Goal: Information Seeking & Learning: Compare options

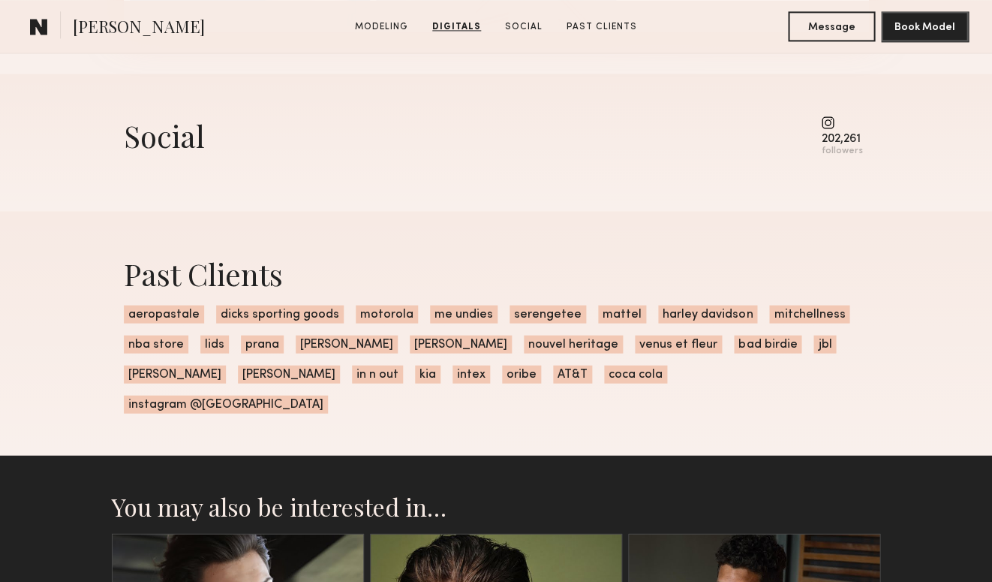
scroll to position [2074, 0]
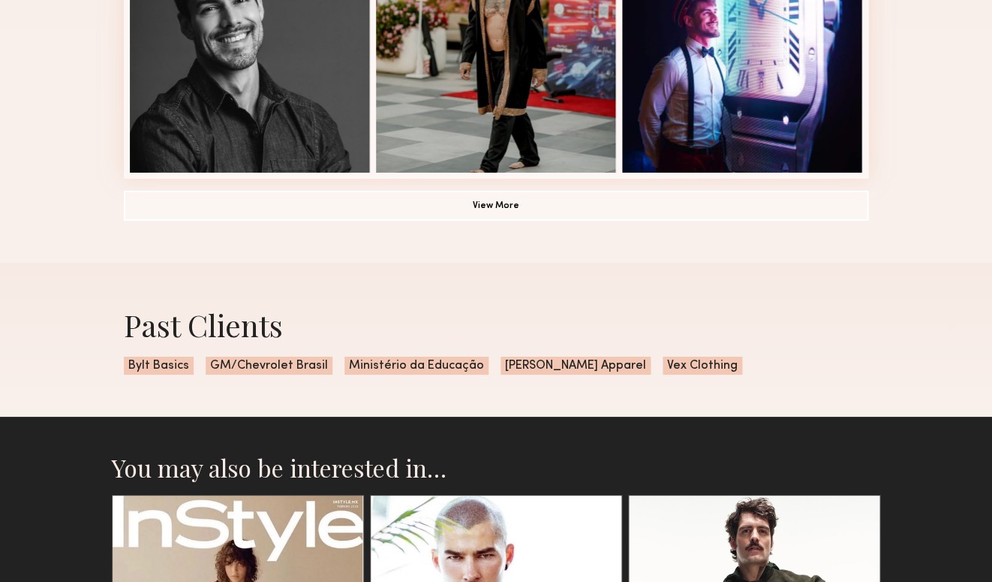
scroll to position [1197, 0]
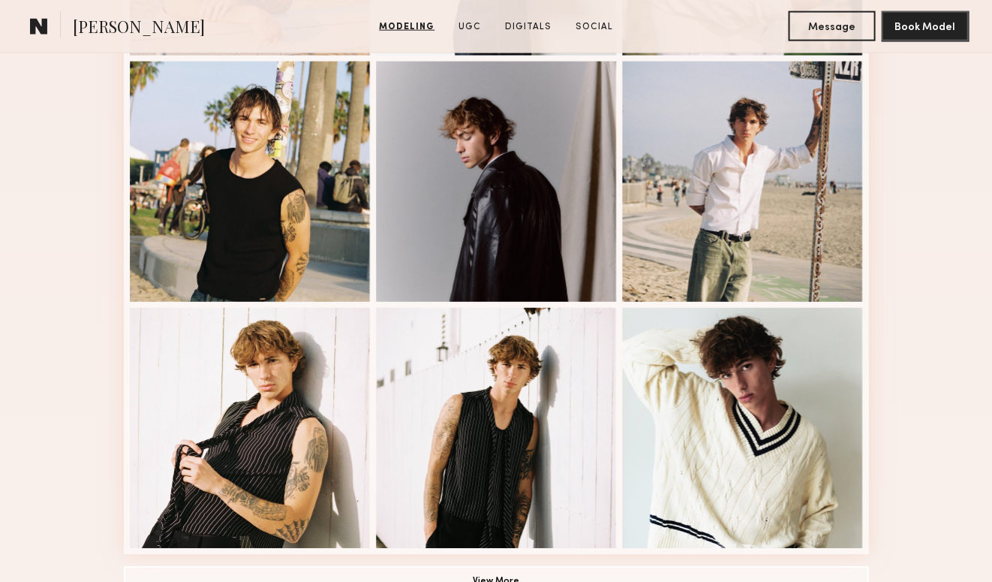
scroll to position [875, 0]
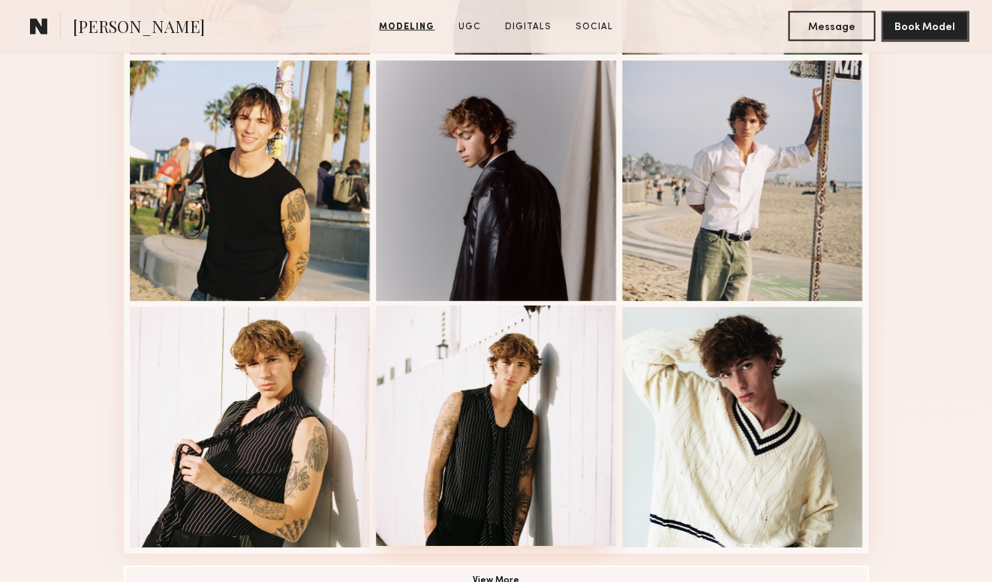
click at [500, 372] on div at bounding box center [496, 425] width 240 height 240
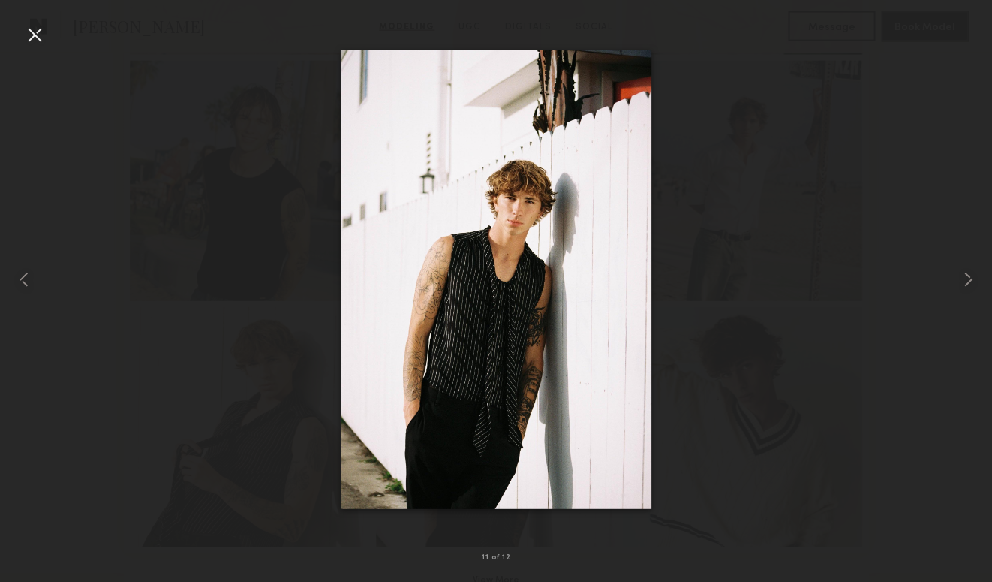
click at [35, 35] on div at bounding box center [35, 35] width 24 height 24
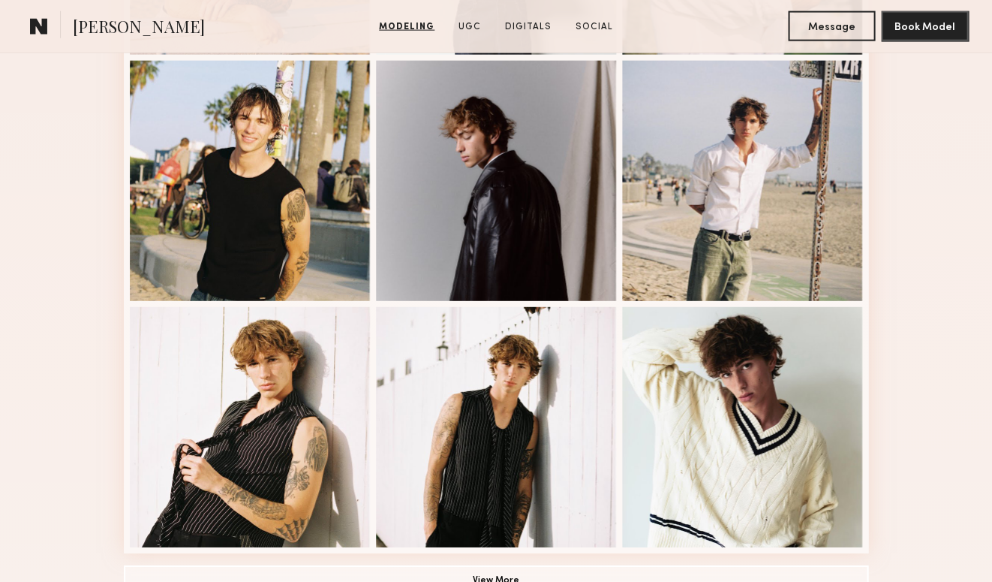
click at [113, 72] on nb-model-profile-portfolio "Modeling Portfolio View More" at bounding box center [496, 53] width 769 height 1169
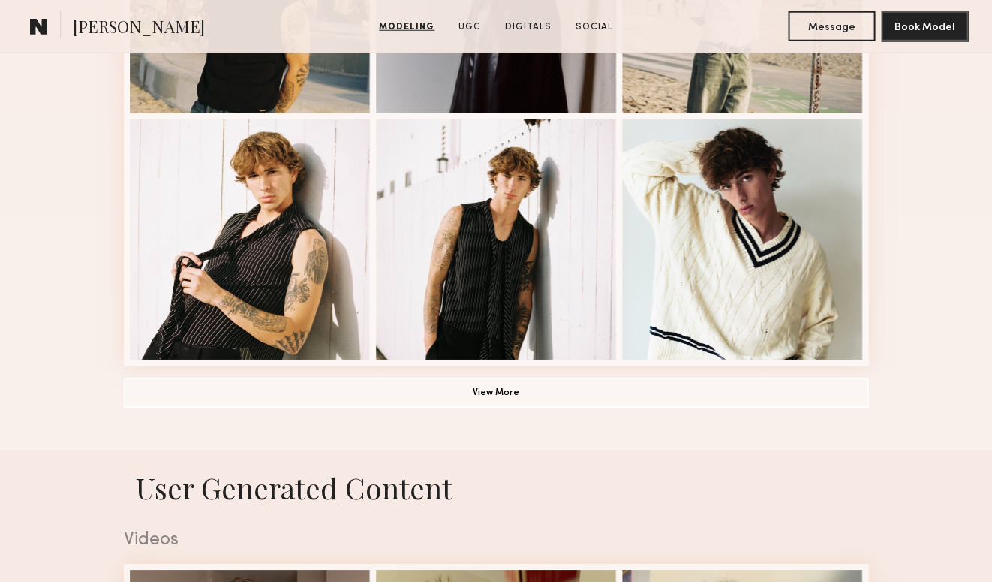
scroll to position [1064, 0]
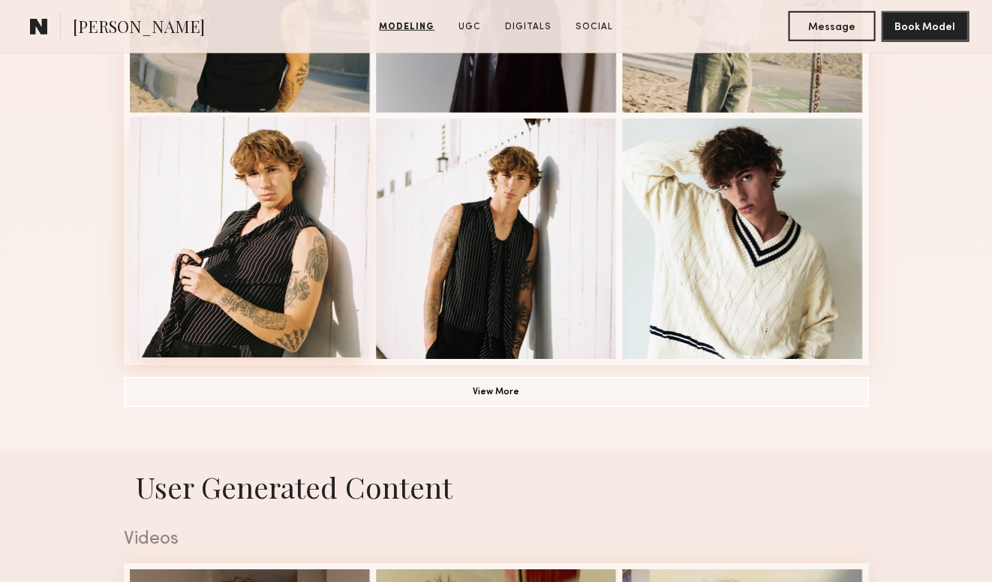
click at [288, 314] on div at bounding box center [250, 237] width 240 height 240
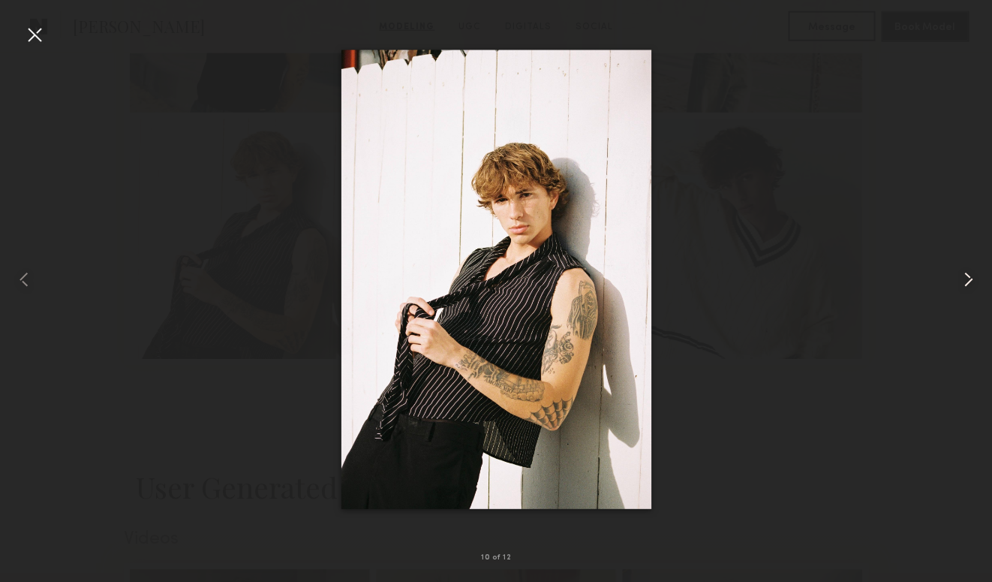
click at [970, 279] on common-icon at bounding box center [968, 279] width 24 height 24
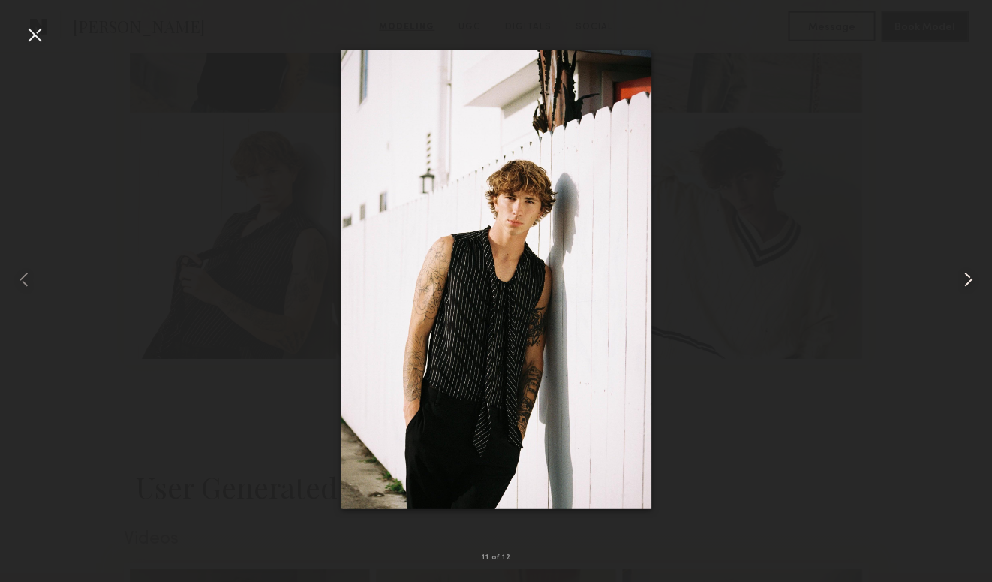
click at [970, 279] on common-icon at bounding box center [968, 279] width 24 height 24
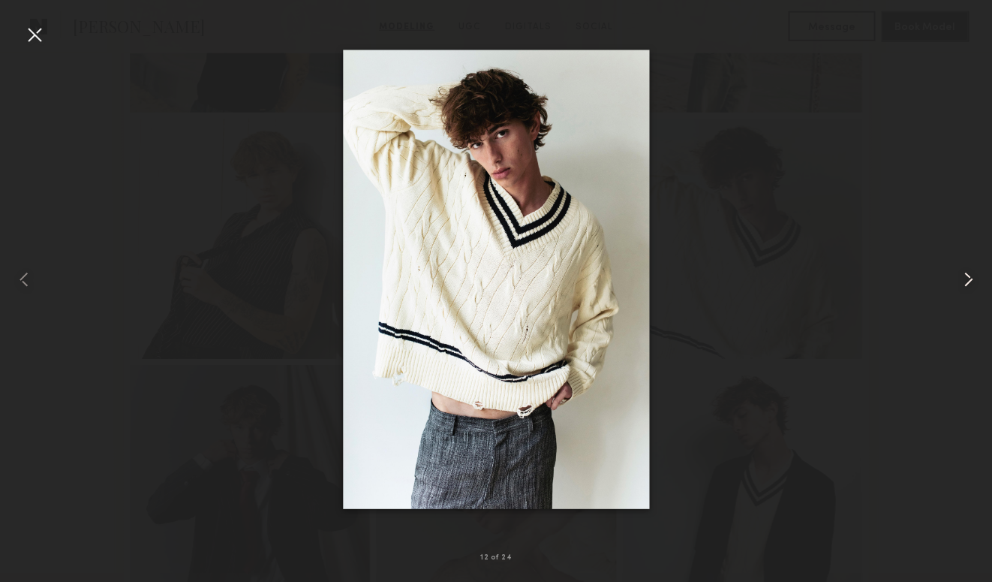
click at [970, 279] on common-icon at bounding box center [968, 279] width 24 height 24
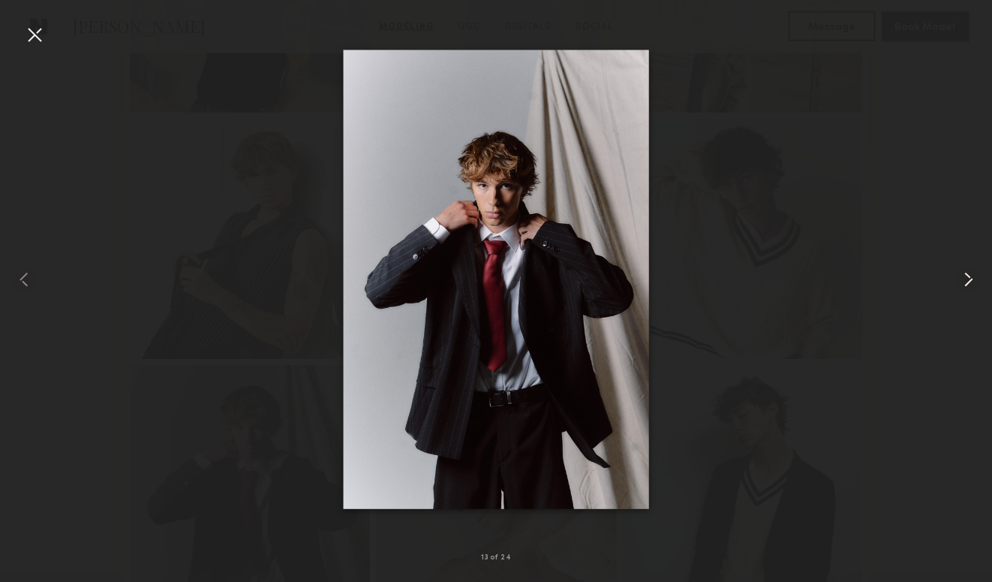
click at [970, 279] on common-icon at bounding box center [968, 279] width 24 height 24
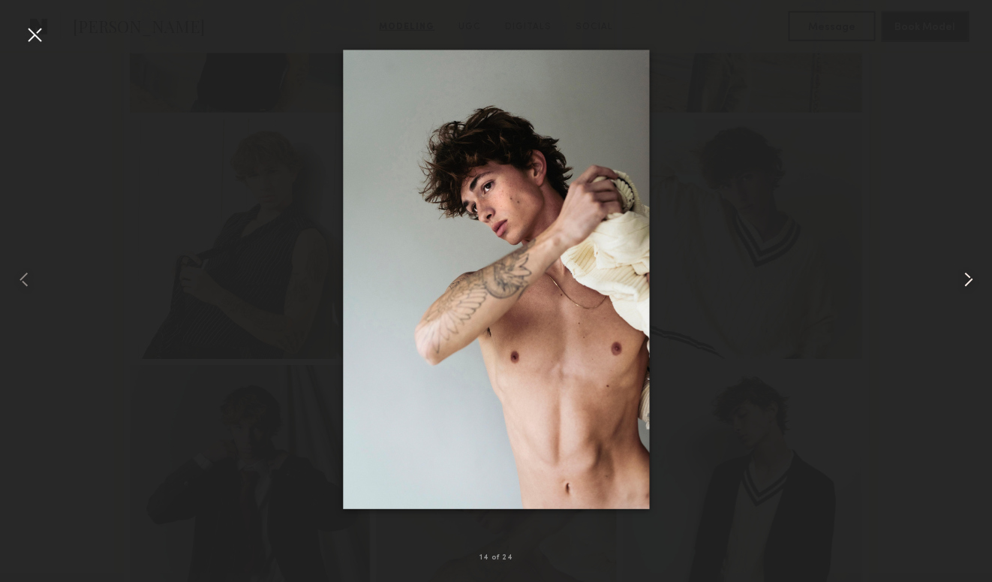
click at [970, 279] on common-icon at bounding box center [968, 279] width 24 height 24
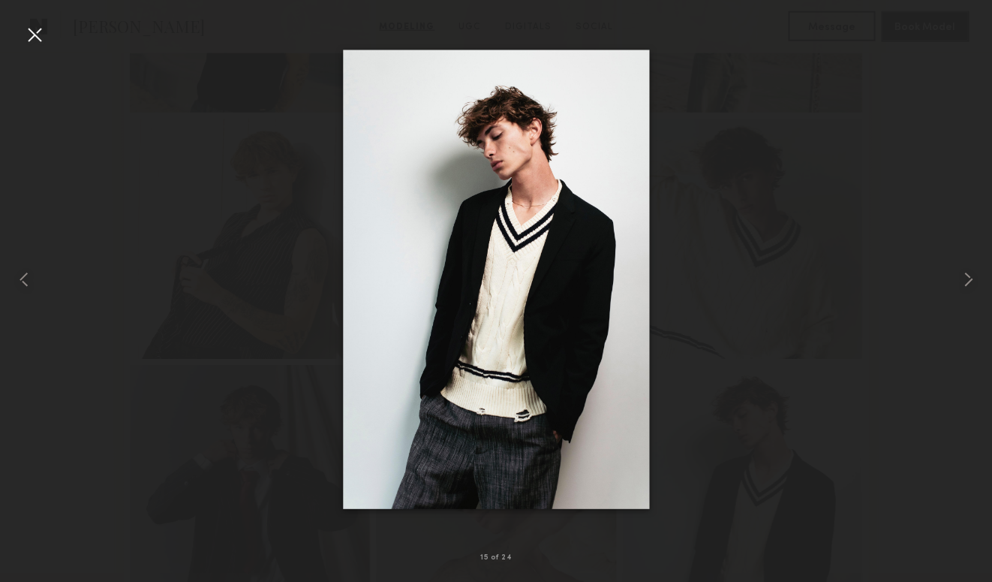
click at [40, 37] on div at bounding box center [35, 35] width 24 height 24
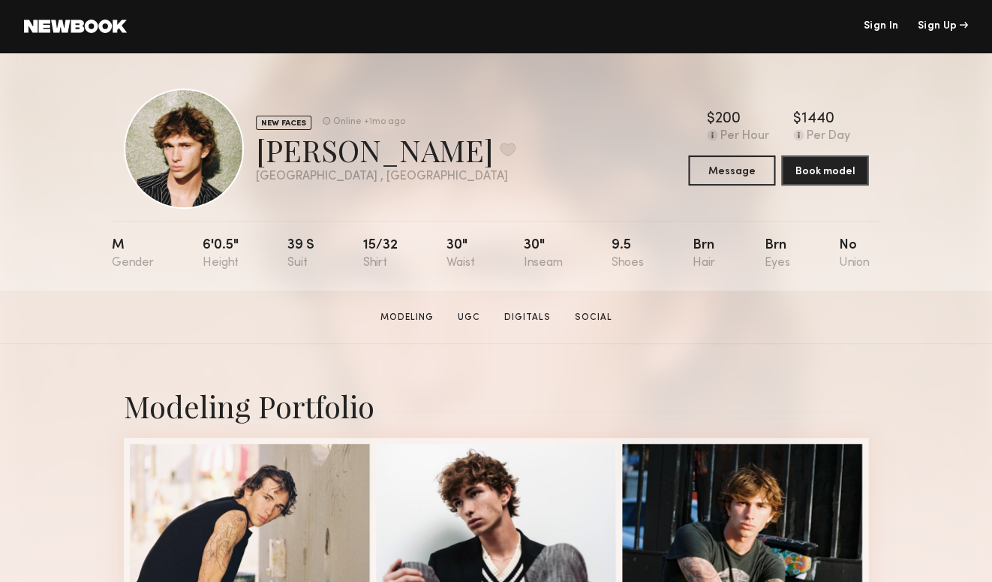
scroll to position [0, 0]
drag, startPoint x: 363, startPoint y: 149, endPoint x: 251, endPoint y: 147, distance: 112.6
click at [251, 147] on div "NEW FACES Online +1mo ago Bryce T. Favorite Los Angeles , CA Online +1mo ago" at bounding box center [320, 149] width 392 height 120
click at [48, 70] on div "NEW FACES Online +1mo ago Bryce T. Favorite Los Angeles , CA Online +1mo ago $ …" at bounding box center [496, 172] width 992 height 238
drag, startPoint x: 364, startPoint y: 152, endPoint x: 260, endPoint y: 154, distance: 103.6
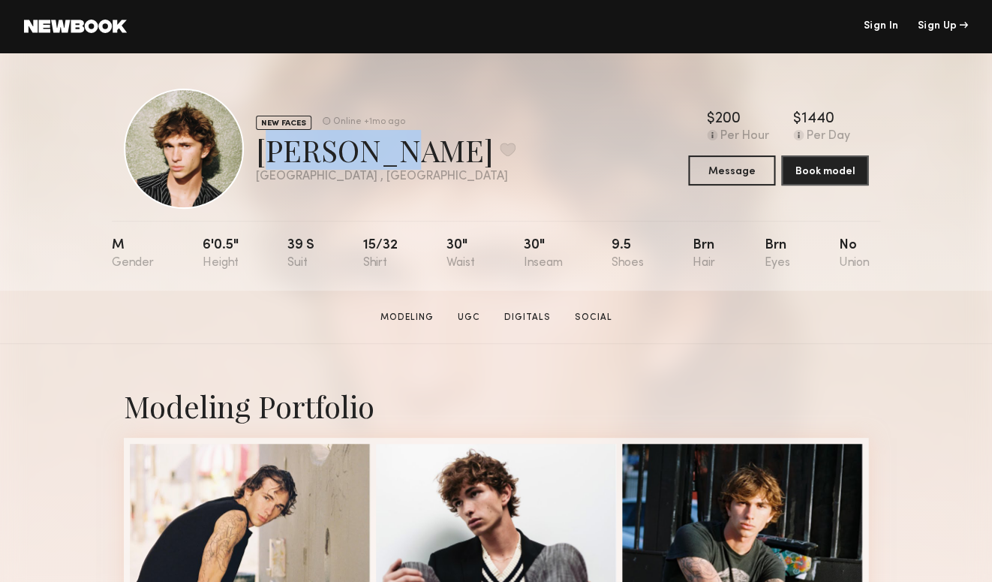
click at [260, 154] on div "Bryce T. Favorite" at bounding box center [386, 150] width 260 height 40
copy div "Bryce T."
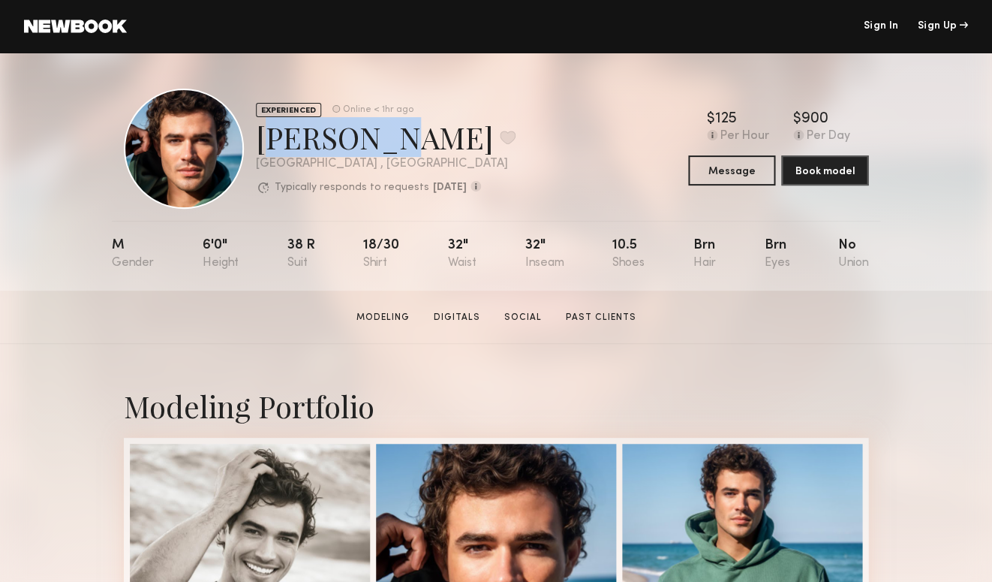
drag, startPoint x: 375, startPoint y: 142, endPoint x: 252, endPoint y: 143, distance: 122.4
click at [252, 143] on div "EXPERIENCED Online < 1hr ago [PERSON_NAME] Favorite [GEOGRAPHIC_DATA] , [GEOGRA…" at bounding box center [320, 149] width 392 height 120
copy div "[PERSON_NAME]"
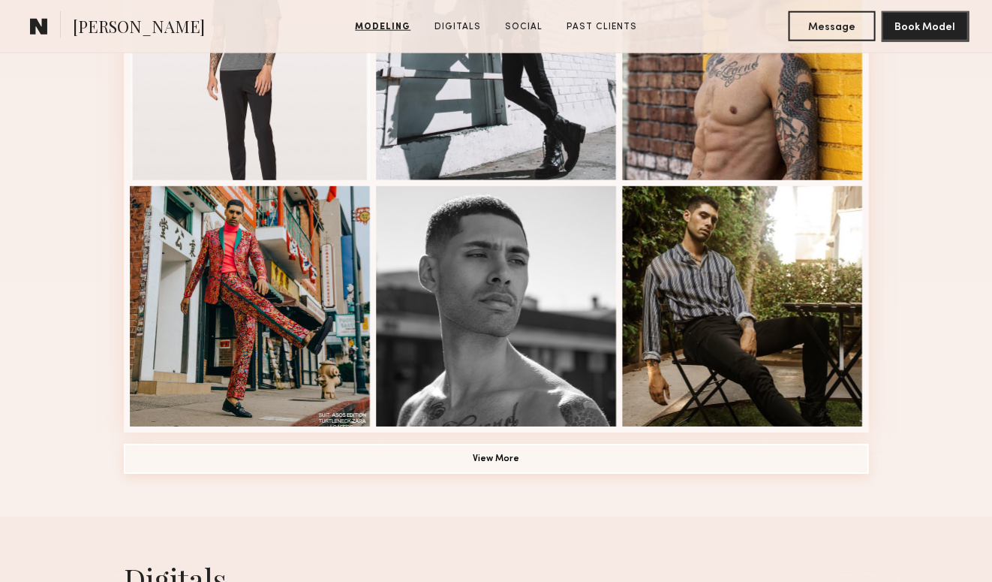
scroll to position [993, 0]
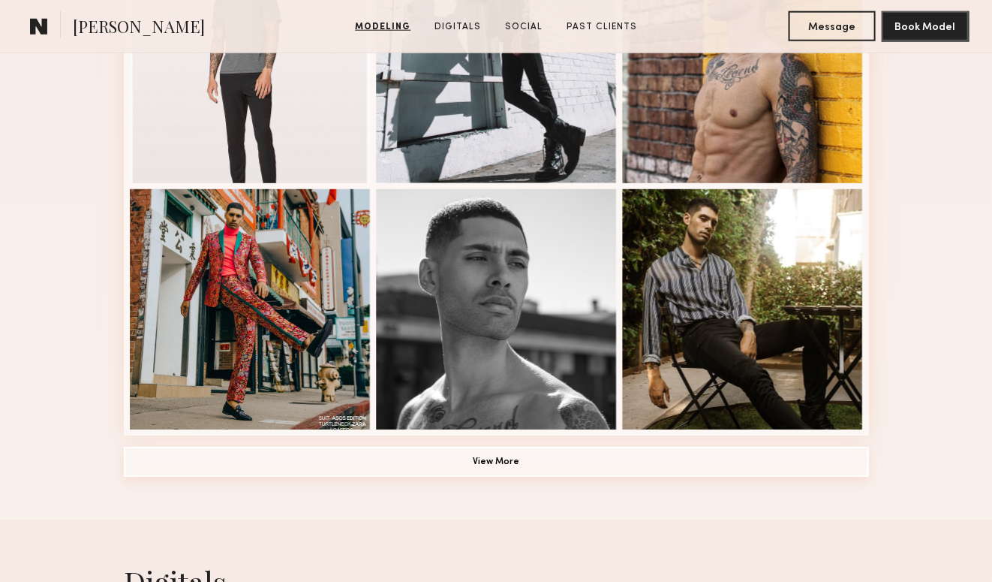
click at [471, 466] on button "View More" at bounding box center [496, 462] width 745 height 30
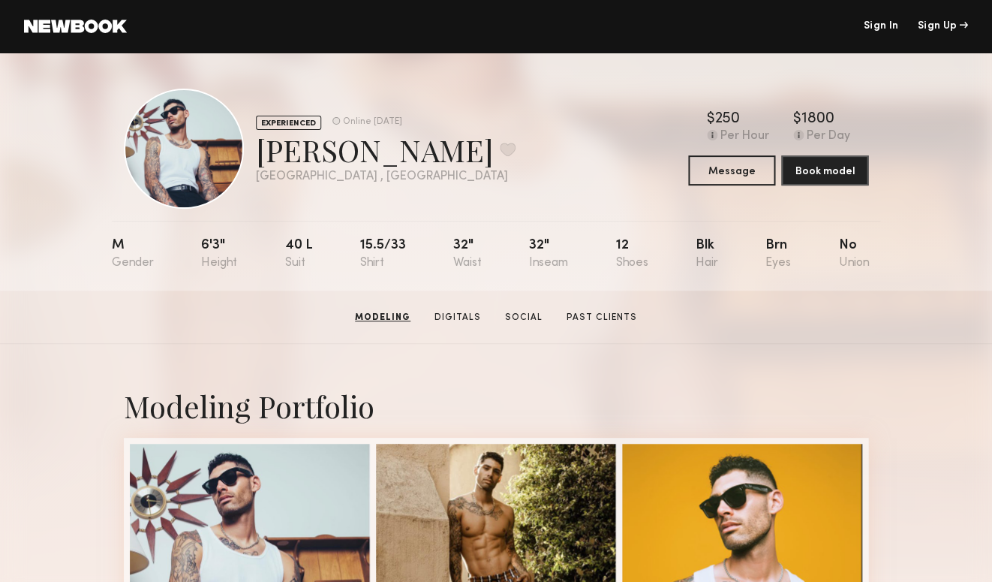
scroll to position [0, 0]
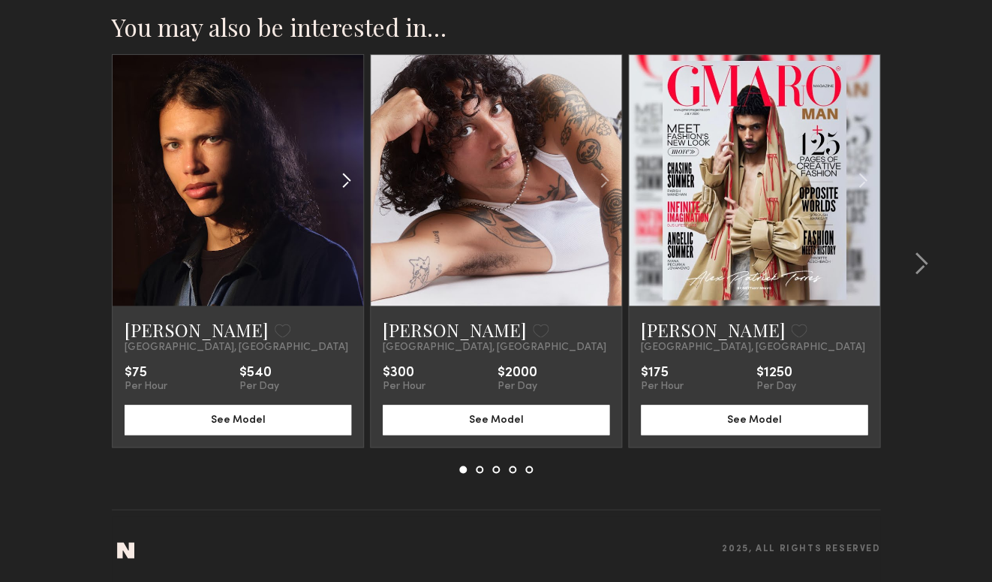
scroll to position [1637, 2]
click at [219, 167] on link at bounding box center [238, 180] width 86 height 251
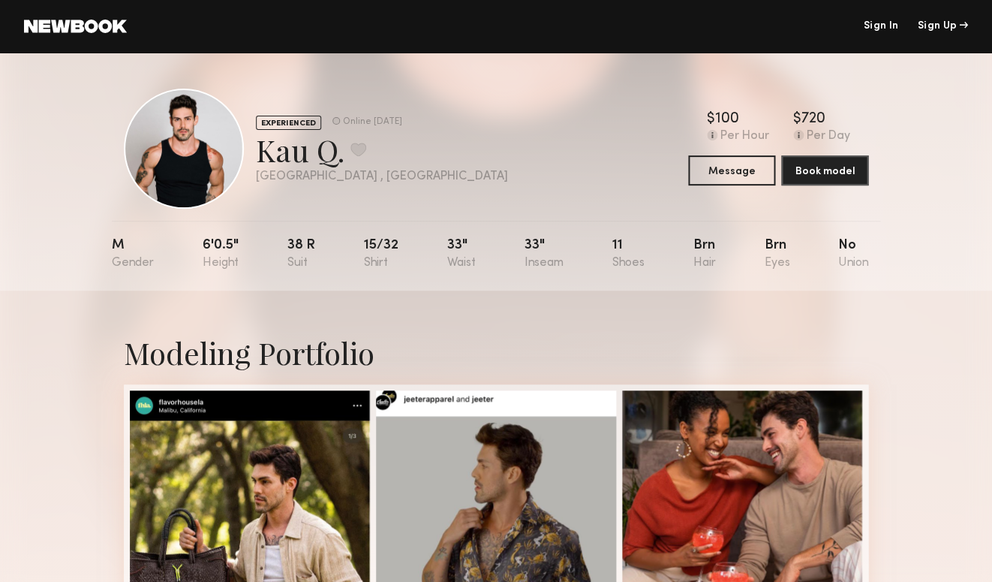
scroll to position [0, 0]
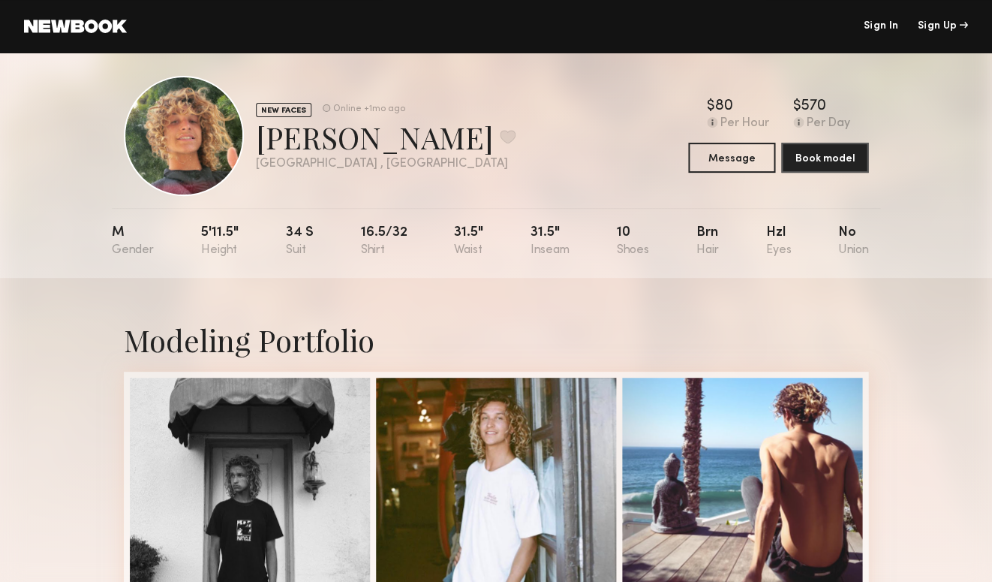
scroll to position [11, 0]
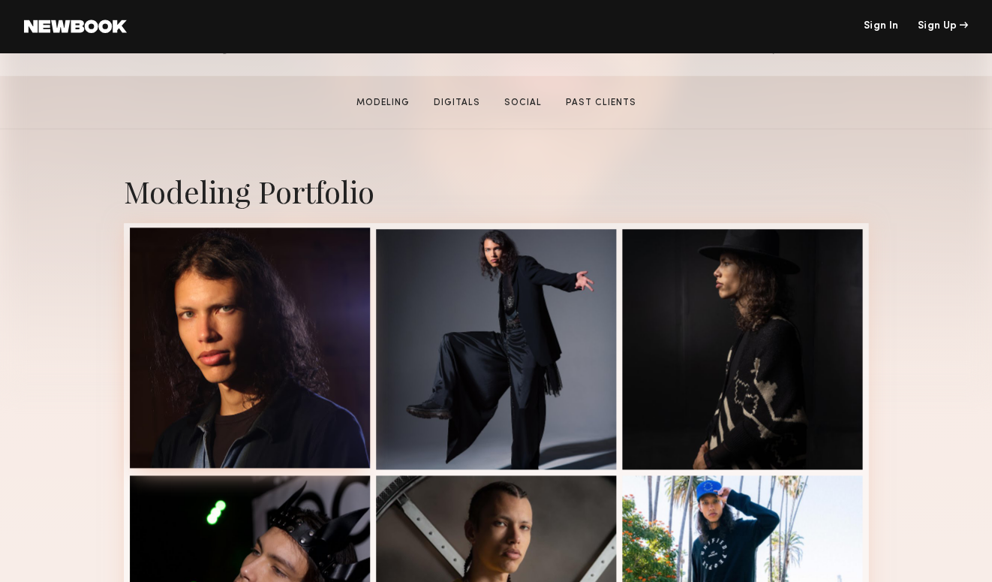
scroll to position [218, 0]
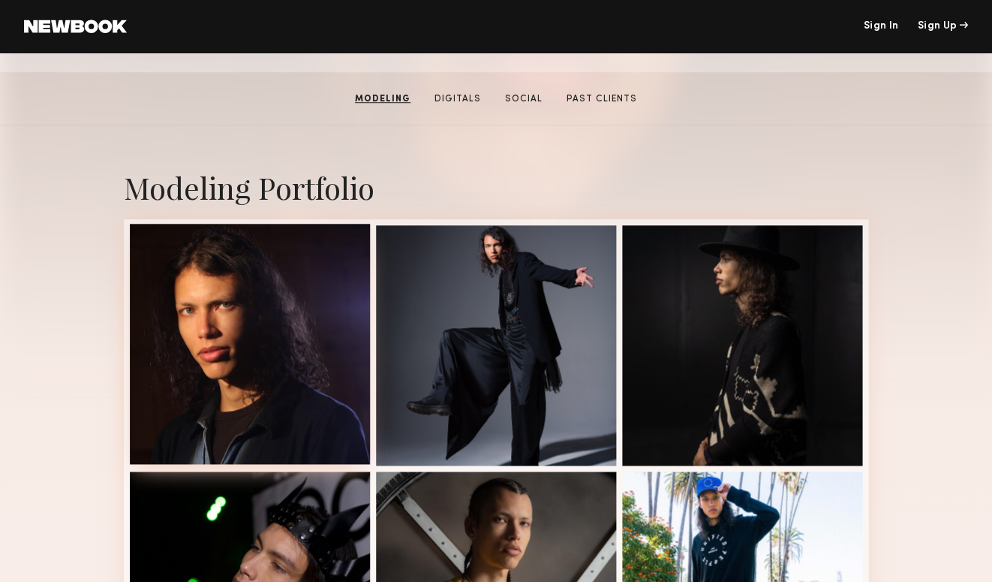
click at [271, 306] on div at bounding box center [250, 344] width 240 height 240
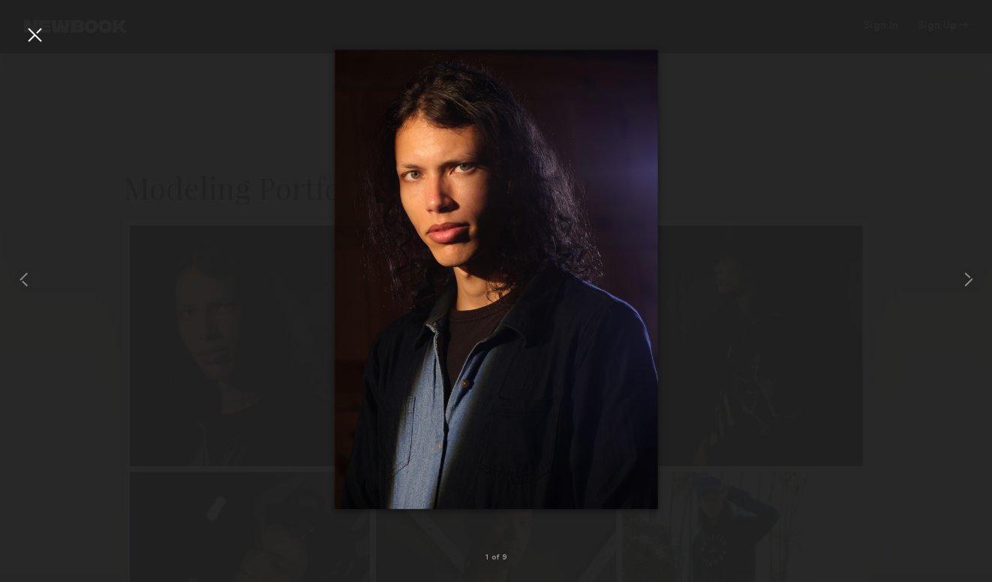
click at [37, 39] on div at bounding box center [35, 35] width 24 height 24
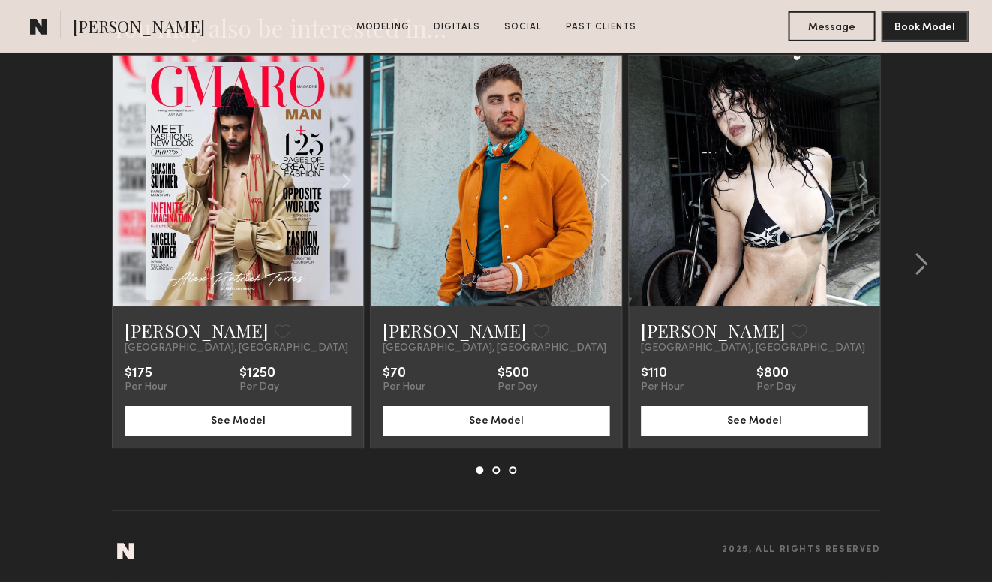
scroll to position [2713, 0]
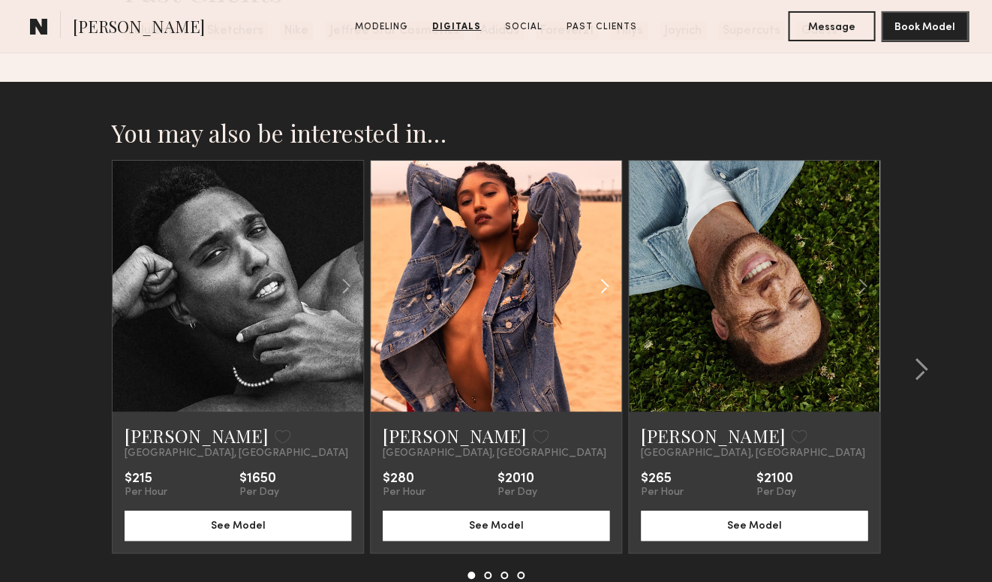
scroll to position [2866, 0]
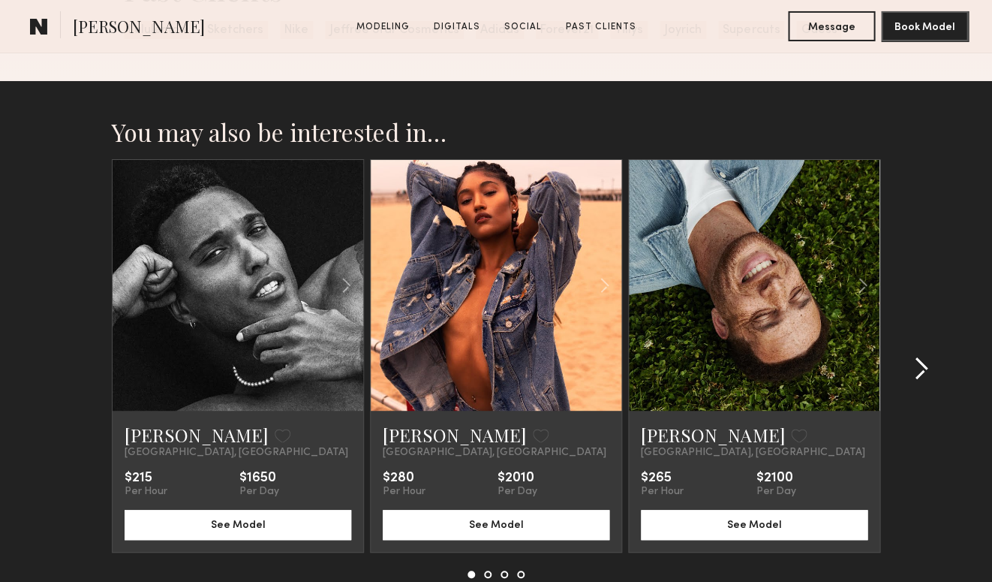
click at [928, 369] on common-icon at bounding box center [920, 369] width 15 height 24
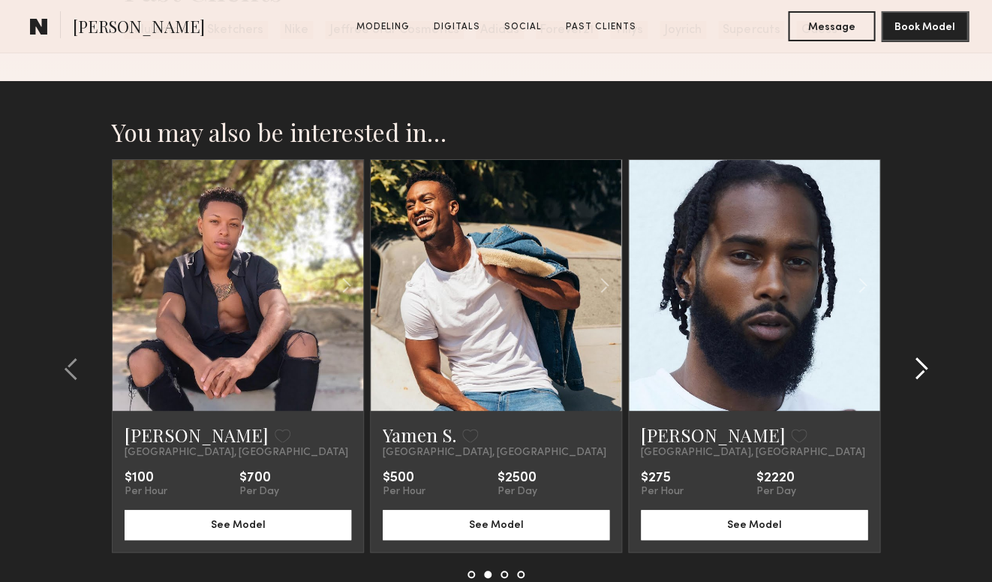
click at [928, 369] on div at bounding box center [916, 368] width 72 height 419
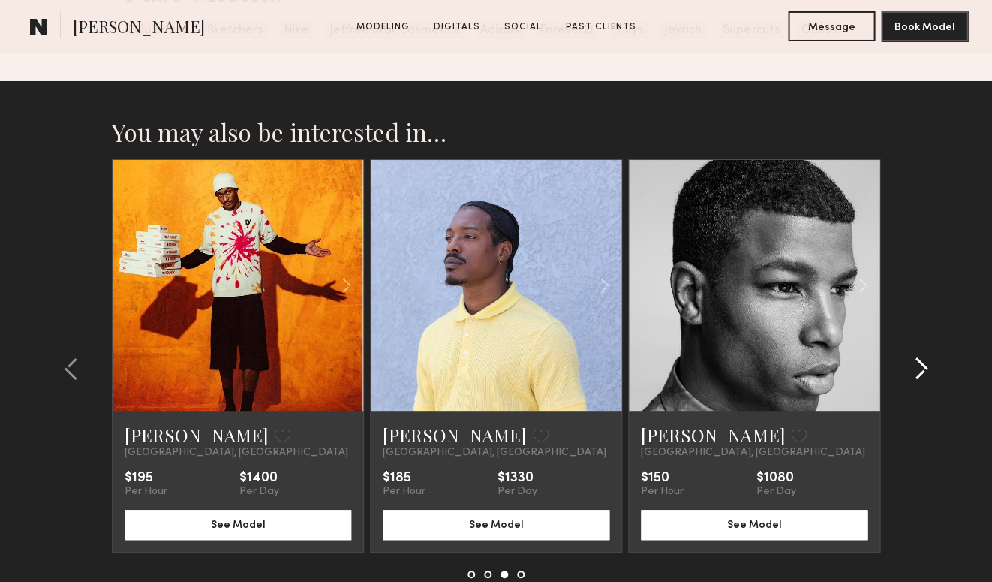
click at [928, 369] on div at bounding box center [916, 368] width 72 height 419
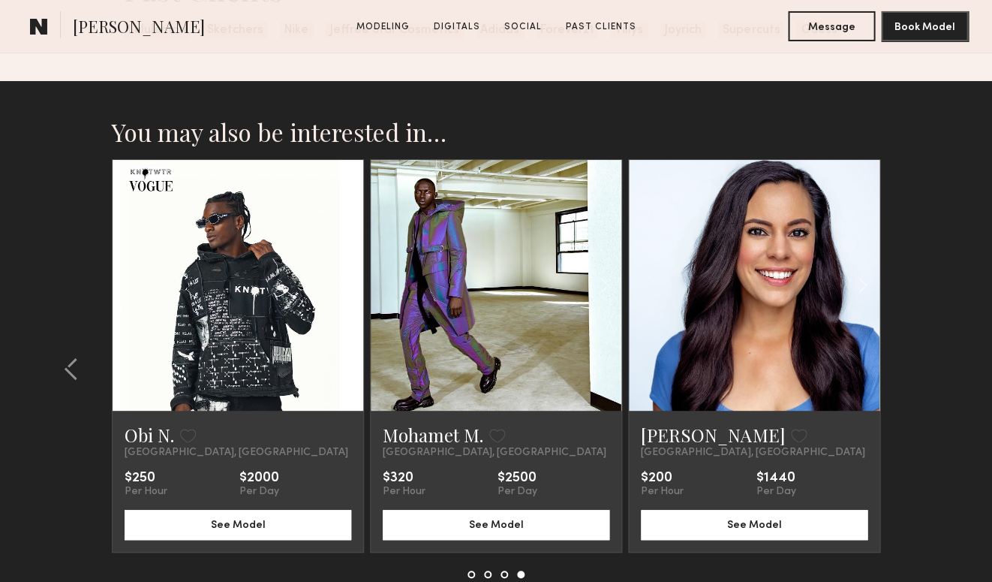
click at [928, 369] on section "You may also be interested in… [PERSON_NAME] Favorite [GEOGRAPHIC_DATA], [GEOGR…" at bounding box center [496, 384] width 992 height 607
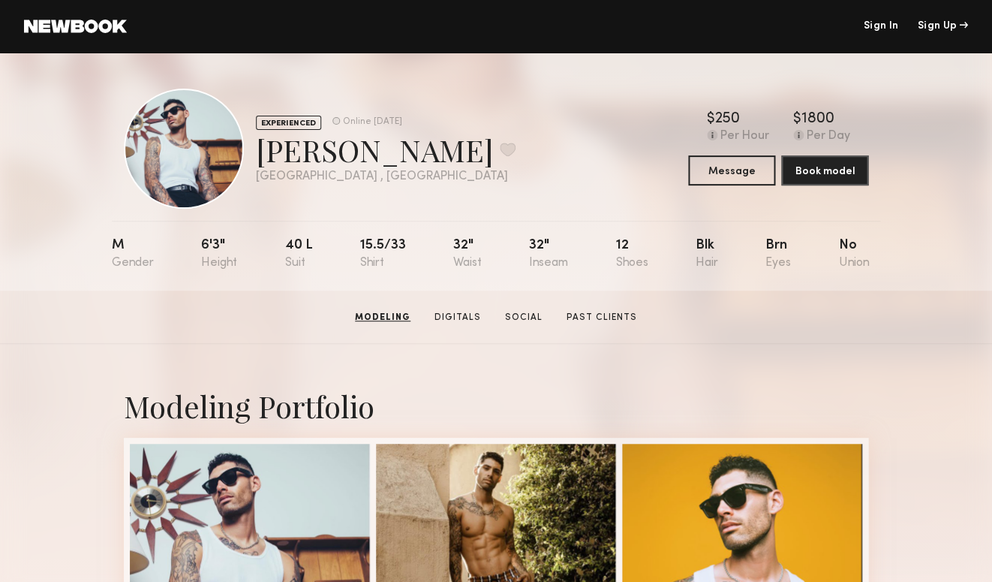
scroll to position [0, 0]
click at [84, 27] on link at bounding box center [75, 27] width 103 height 14
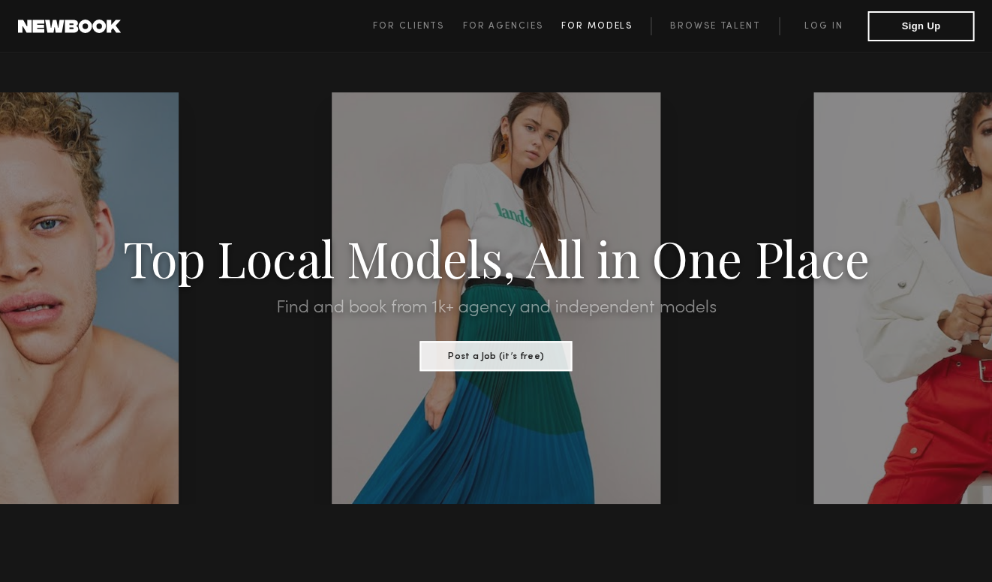
click at [588, 22] on span "For Models" at bounding box center [596, 26] width 71 height 9
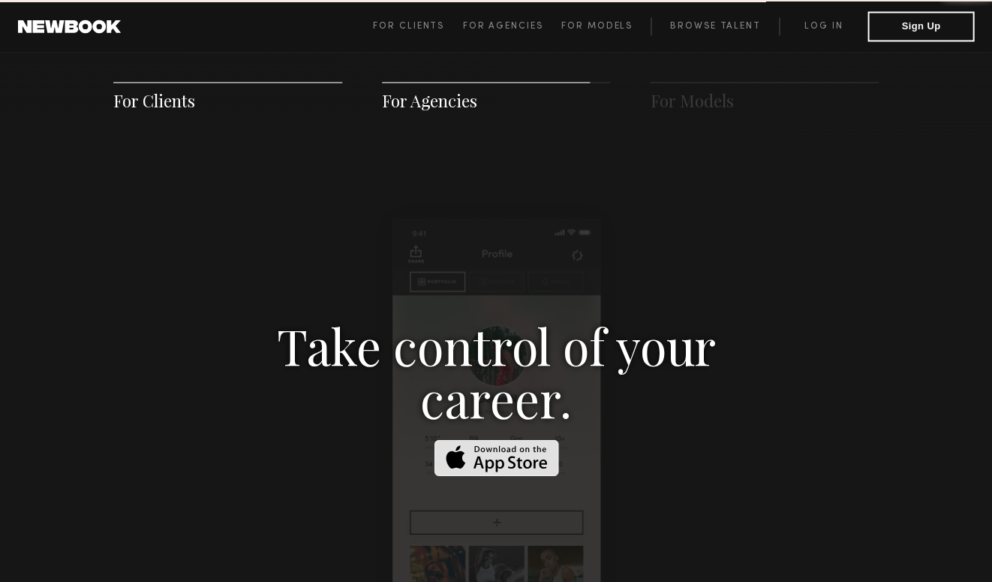
scroll to position [2157, 0]
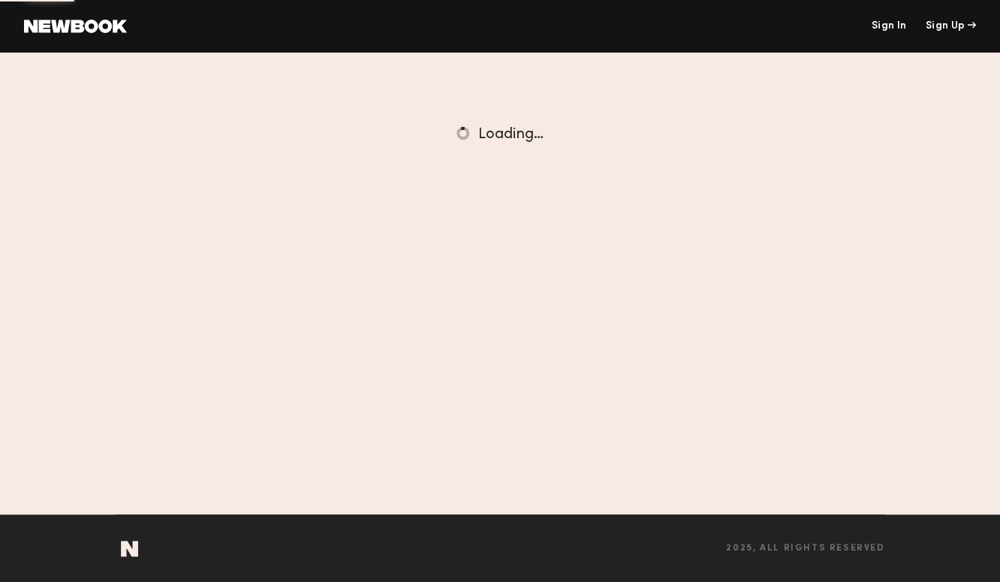
click at [389, 253] on section "Sign In Sign Up Loading…" at bounding box center [500, 284] width 1000 height 462
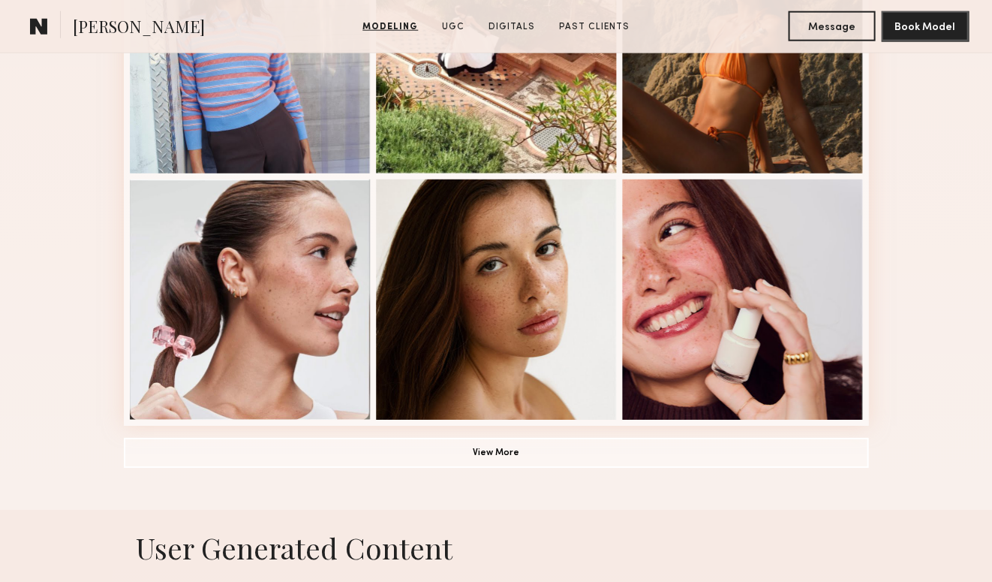
scroll to position [1012, 0]
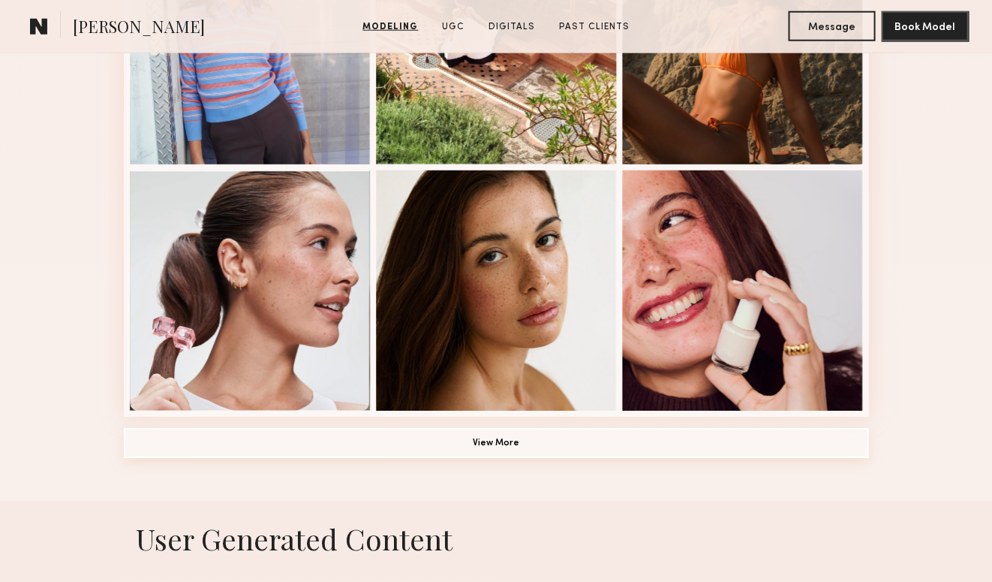
click at [504, 438] on button "View More" at bounding box center [496, 443] width 745 height 30
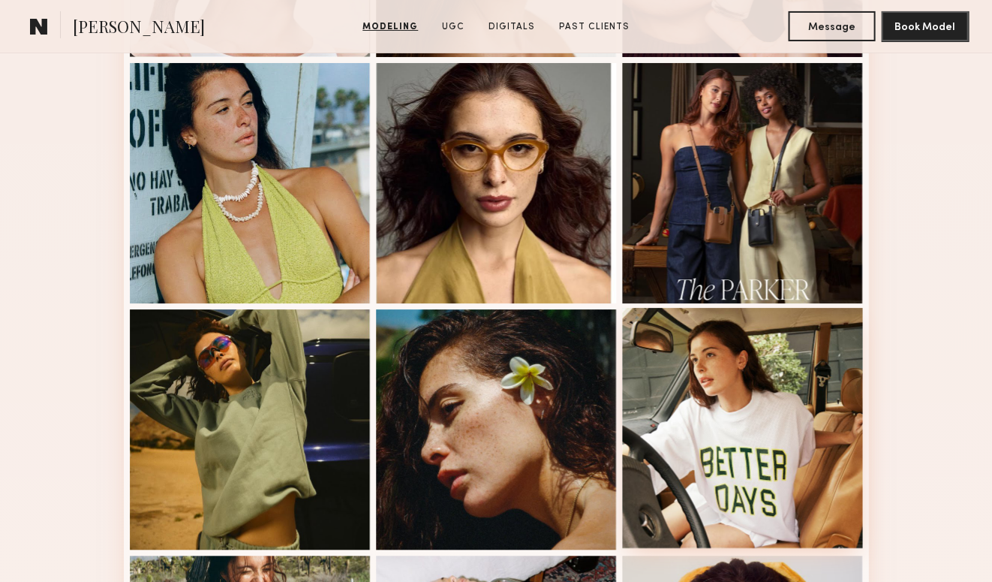
scroll to position [1363, 0]
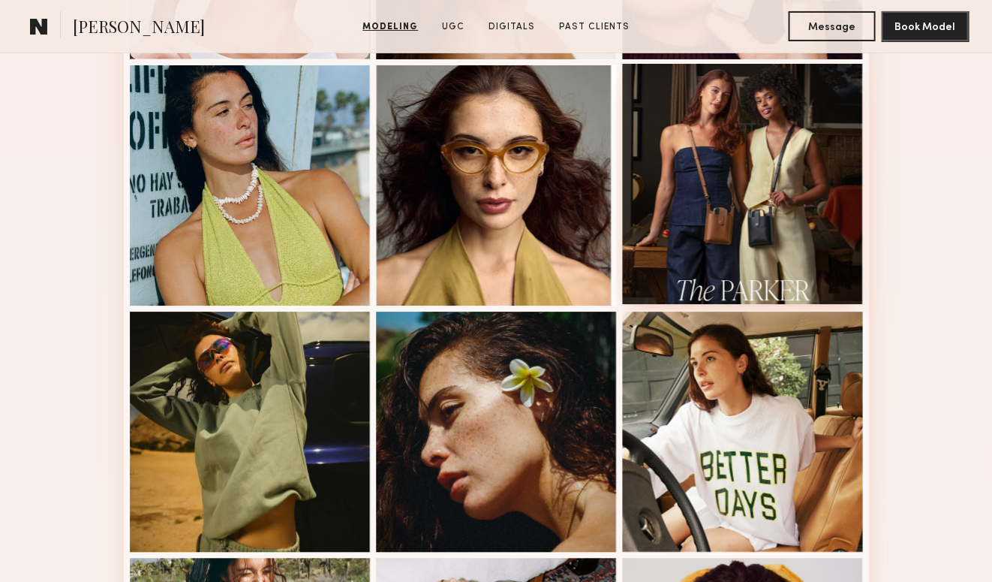
click at [775, 117] on div at bounding box center [742, 184] width 240 height 240
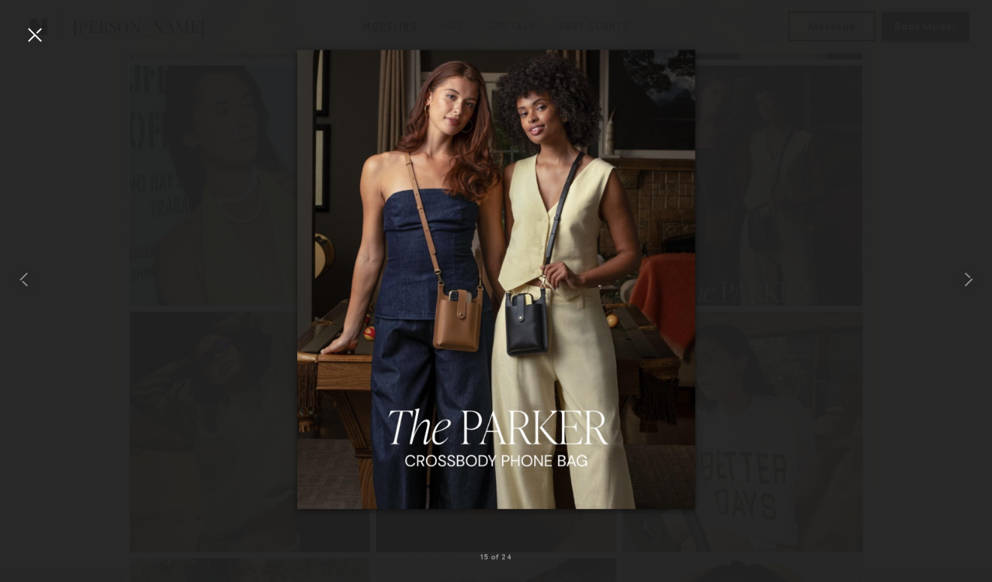
click at [37, 34] on div at bounding box center [35, 35] width 24 height 24
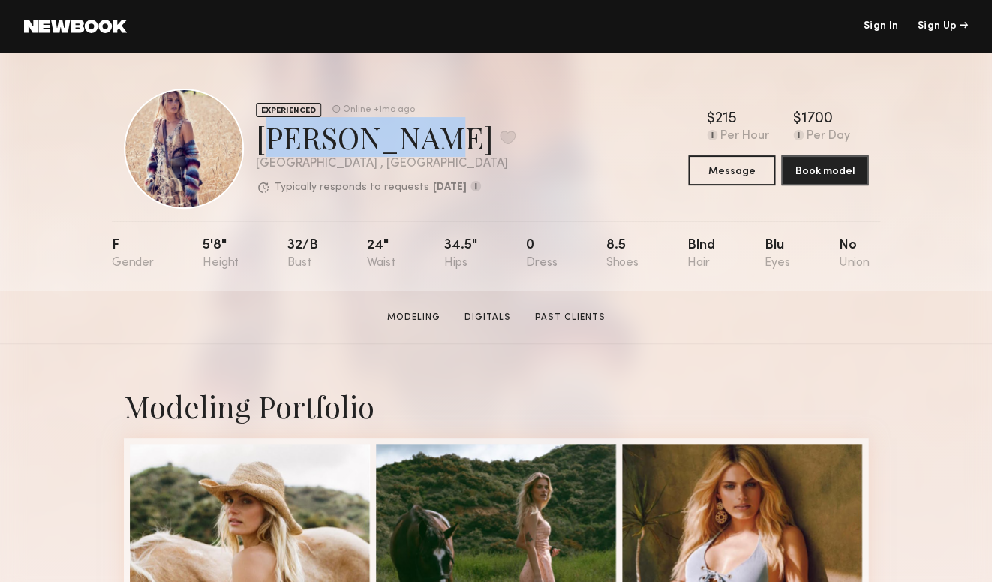
drag, startPoint x: 380, startPoint y: 138, endPoint x: 263, endPoint y: 135, distance: 117.1
click at [263, 135] on div "[PERSON_NAME] Favorite" at bounding box center [386, 137] width 260 height 40
copy div "[PERSON_NAME]"
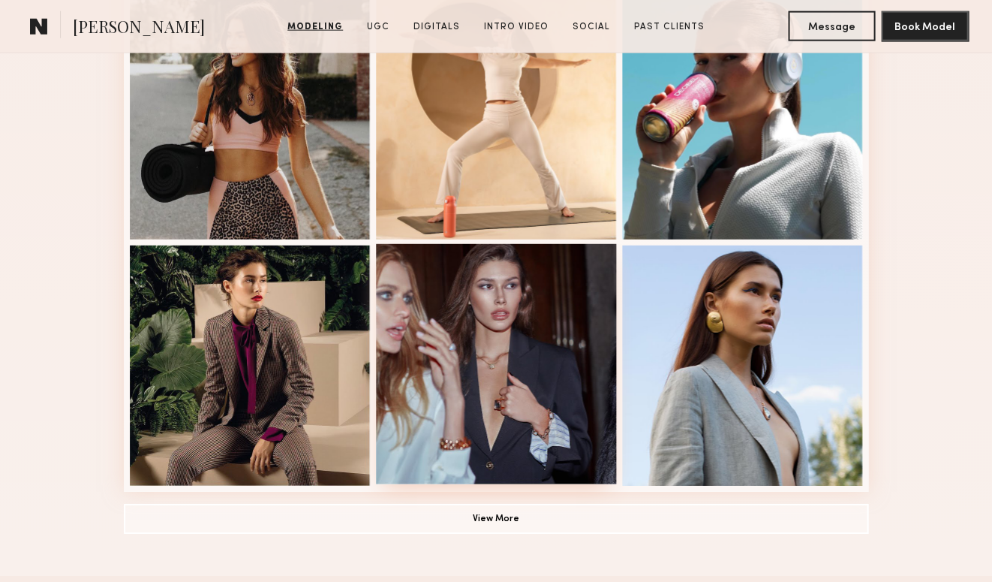
scroll to position [939, 0]
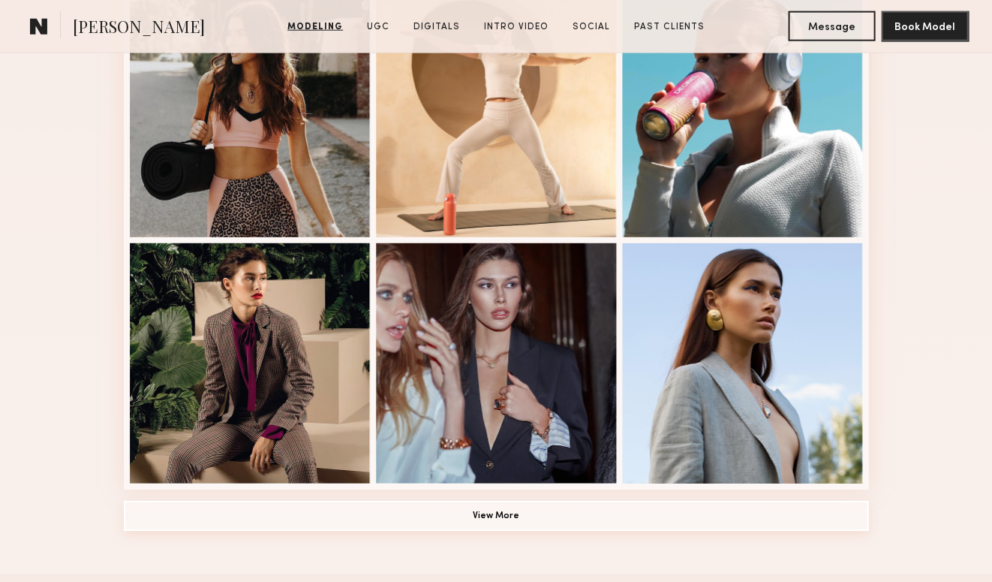
click at [363, 521] on button "View More" at bounding box center [496, 516] width 745 height 30
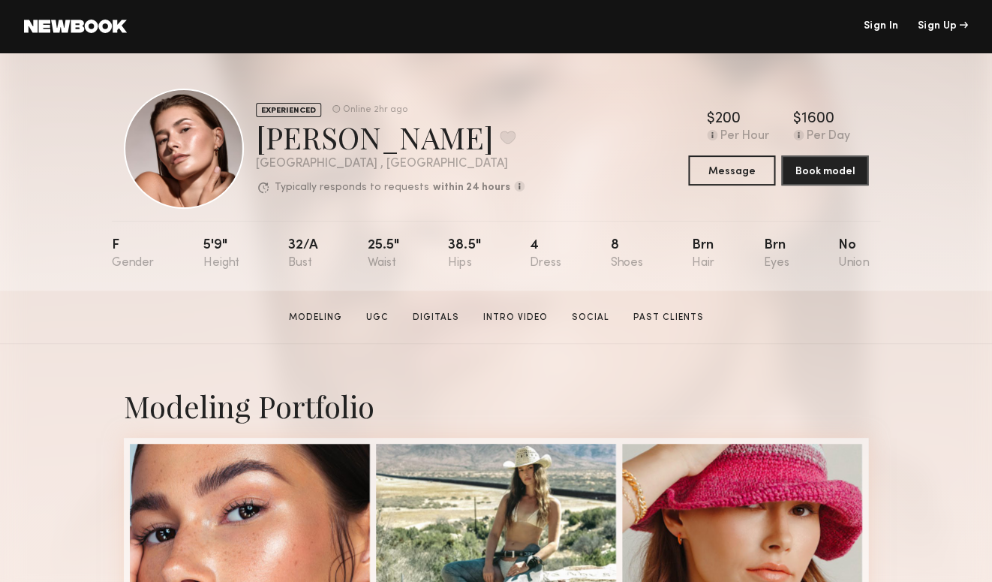
scroll to position [0, 0]
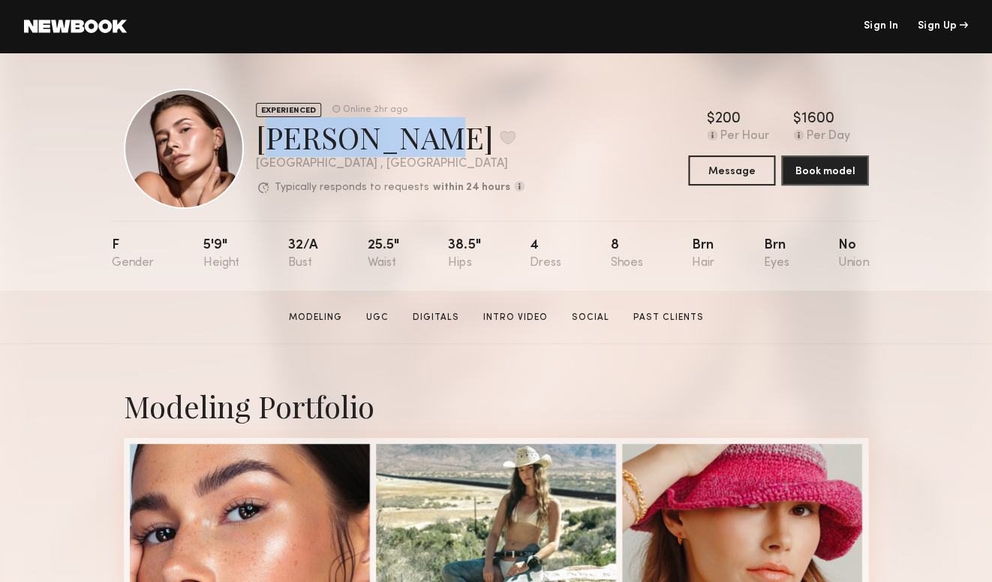
drag, startPoint x: 403, startPoint y: 138, endPoint x: 260, endPoint y: 142, distance: 142.7
click at [260, 142] on div "Chelsey M. Favorite" at bounding box center [390, 137] width 269 height 40
copy div "Chelsey M."
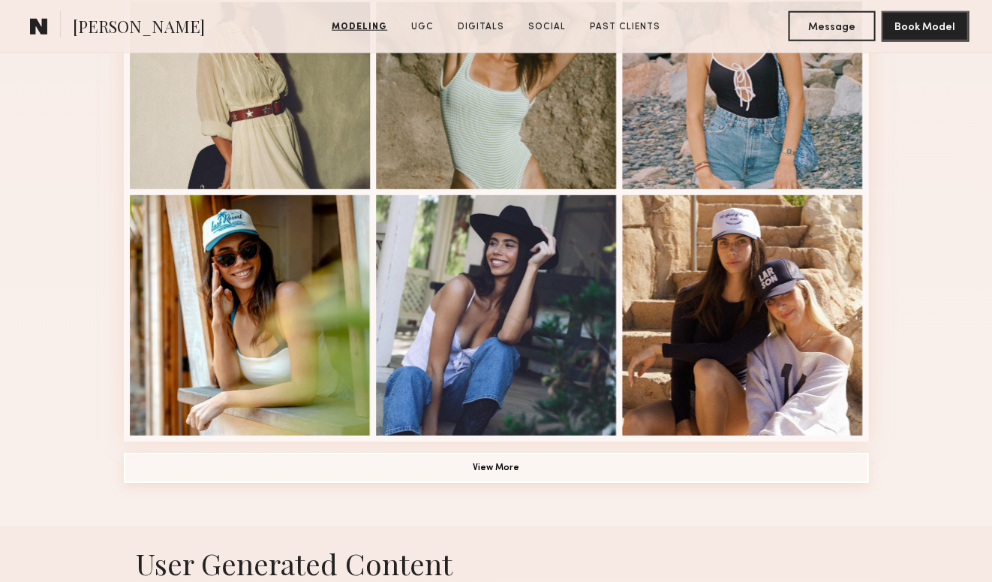
scroll to position [988, 0]
click at [469, 472] on button "View More" at bounding box center [496, 467] width 745 height 30
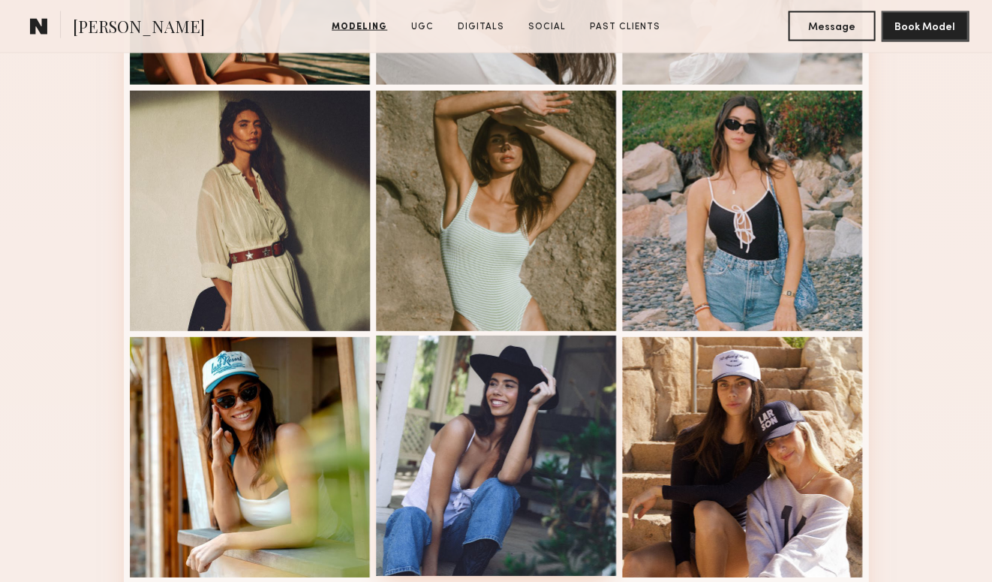
scroll to position [849, 0]
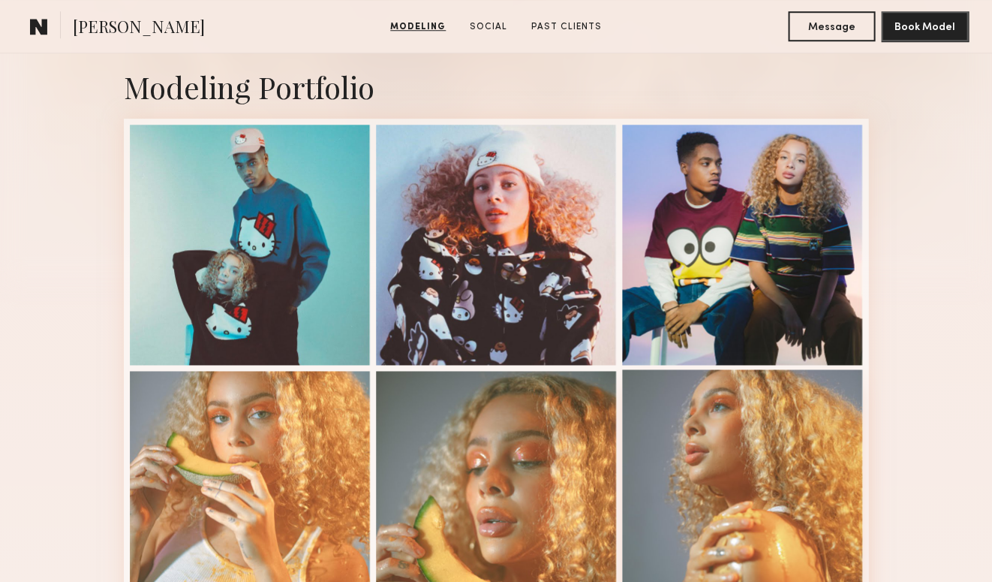
scroll to position [290, 0]
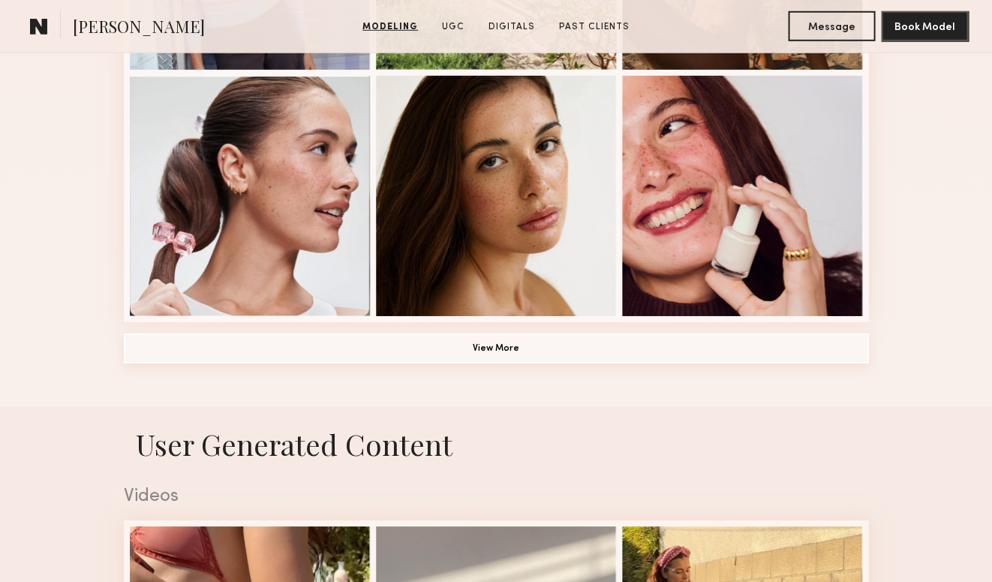
scroll to position [1106, 0]
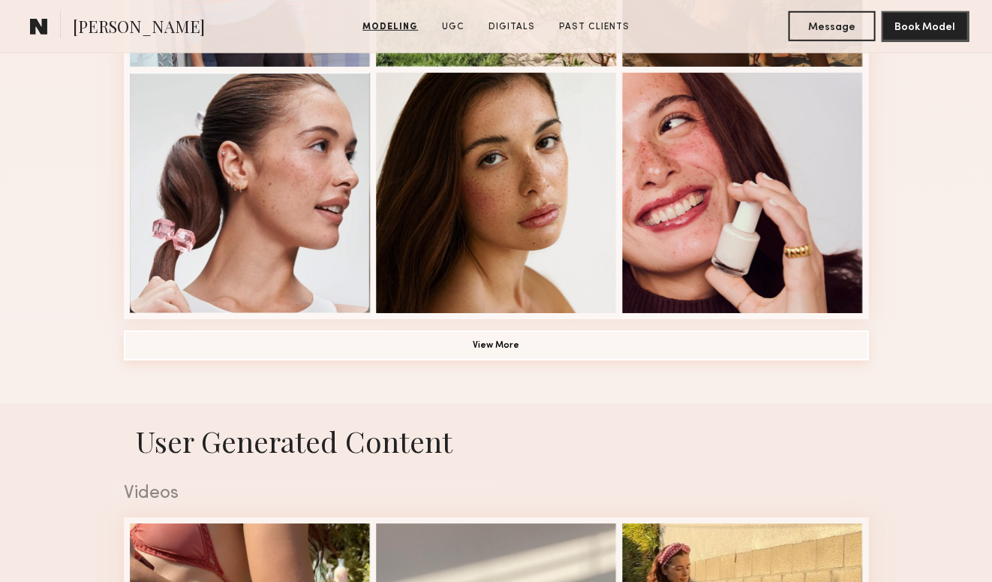
click at [527, 351] on button "View More" at bounding box center [496, 345] width 745 height 30
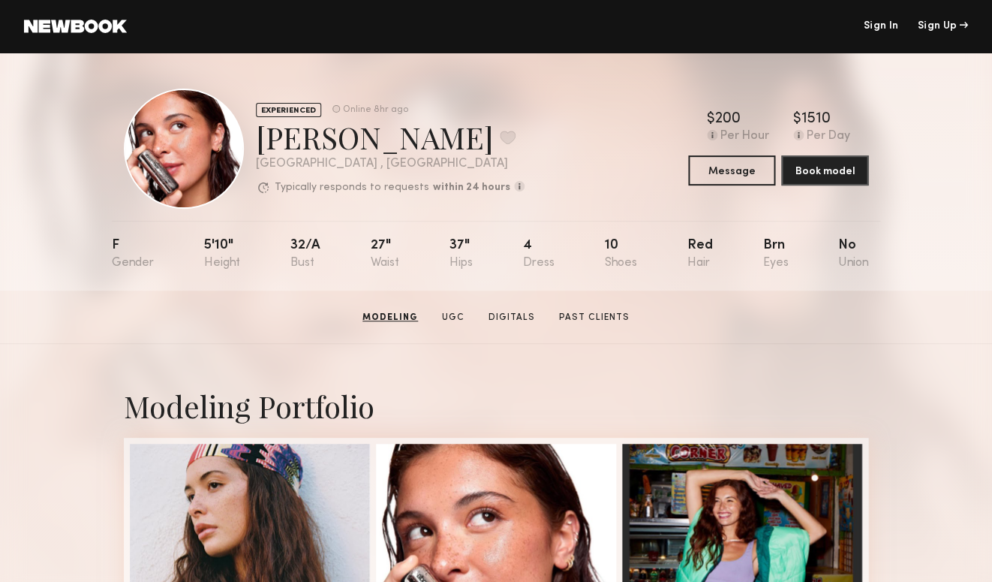
scroll to position [0, 0]
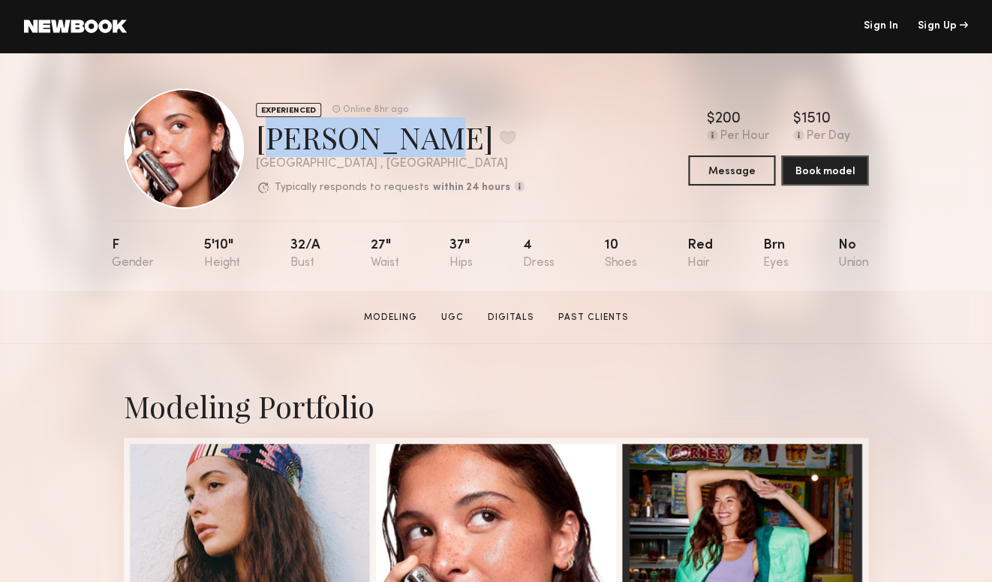
drag, startPoint x: 393, startPoint y: 137, endPoint x: 253, endPoint y: 140, distance: 140.4
click at [253, 140] on div "EXPERIENCED Online 8hr ago Jasmine G. Favorite Los Angeles , CA Typically respo…" at bounding box center [324, 149] width 401 height 120
copy div "Jasmine G."
click at [72, 32] on link at bounding box center [75, 27] width 103 height 14
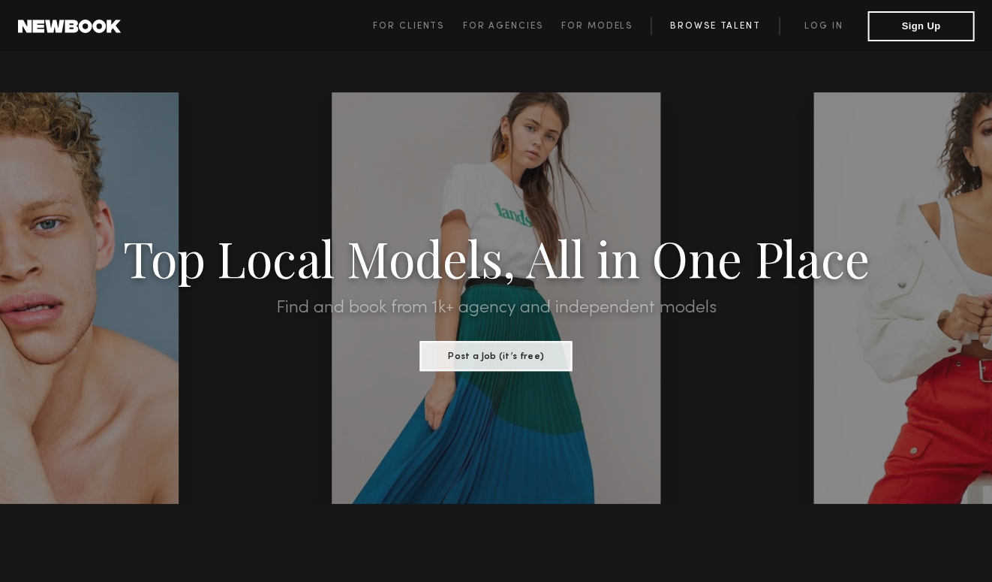
click at [724, 30] on link "Browse Talent" at bounding box center [715, 26] width 128 height 18
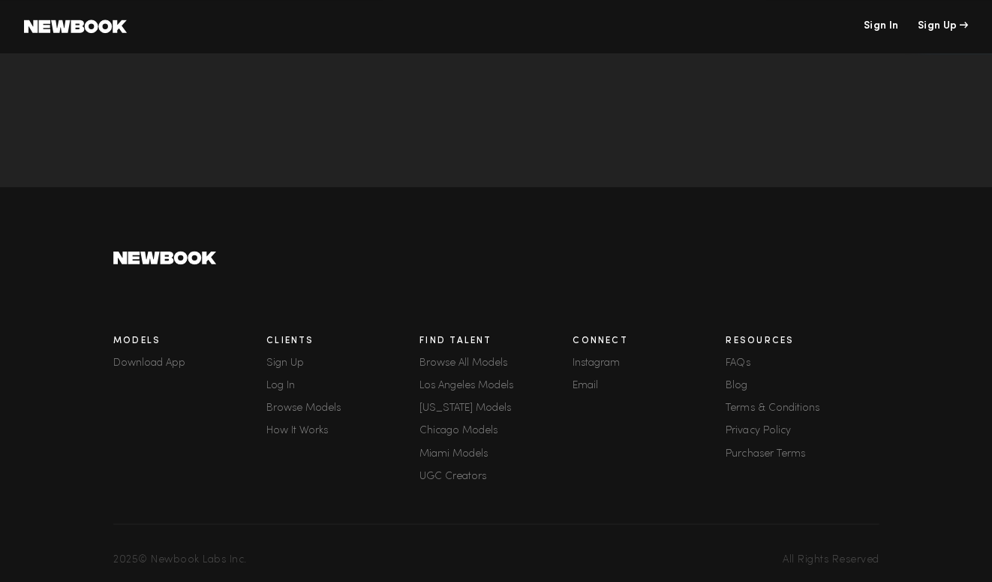
scroll to position [310, 0]
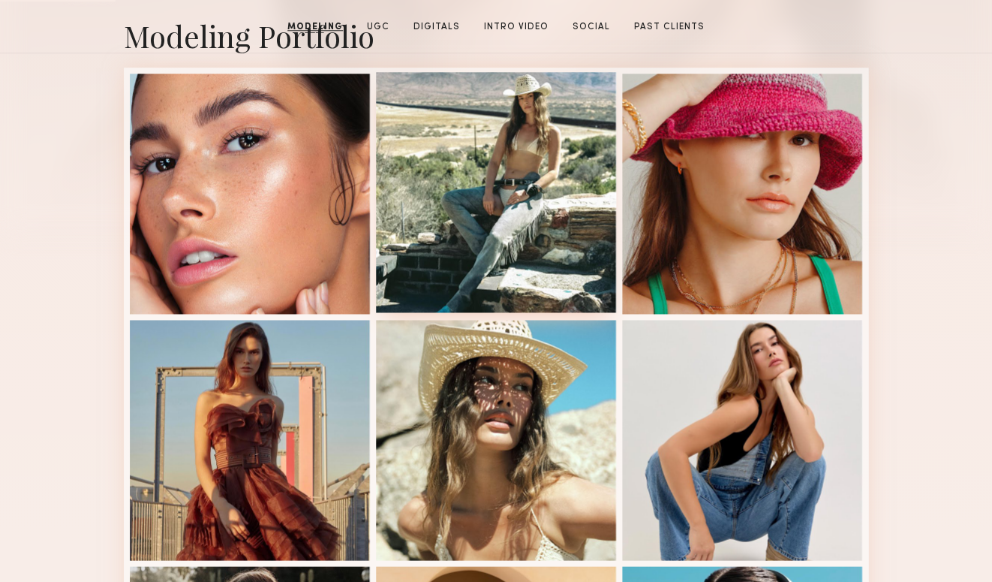
scroll to position [423, 0]
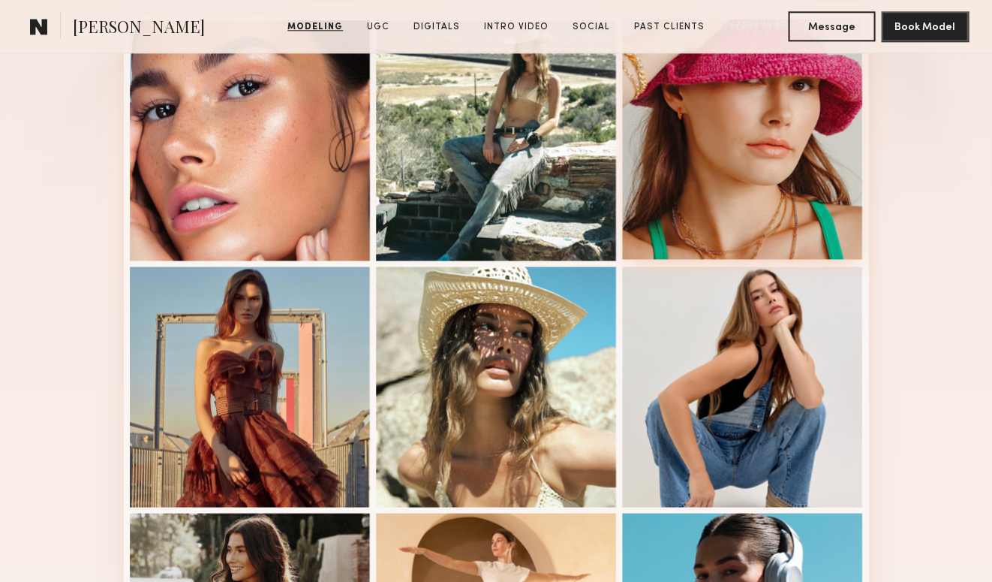
click at [761, 111] on div at bounding box center [742, 139] width 240 height 240
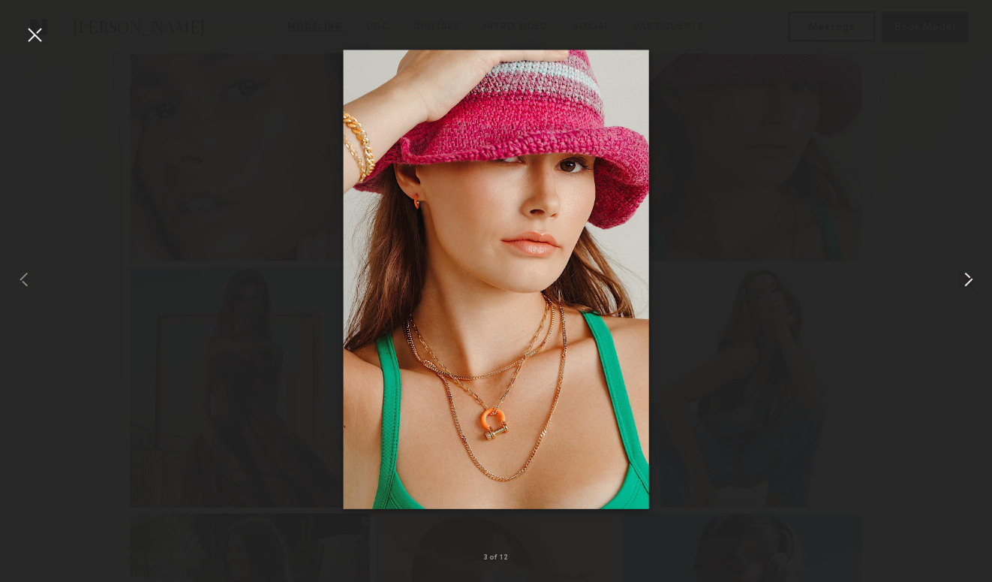
click at [969, 278] on common-icon at bounding box center [968, 279] width 24 height 24
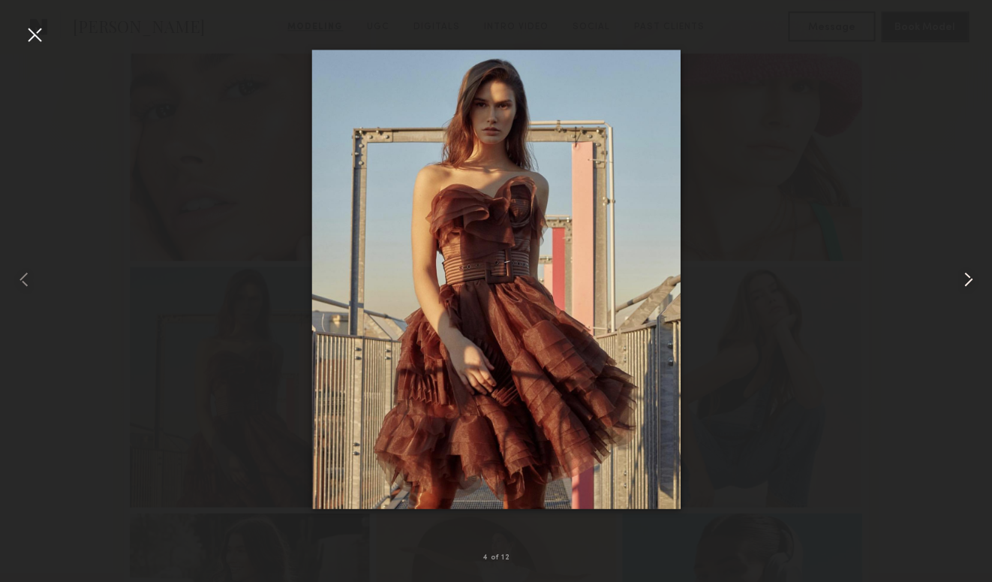
click at [969, 278] on common-icon at bounding box center [968, 279] width 24 height 24
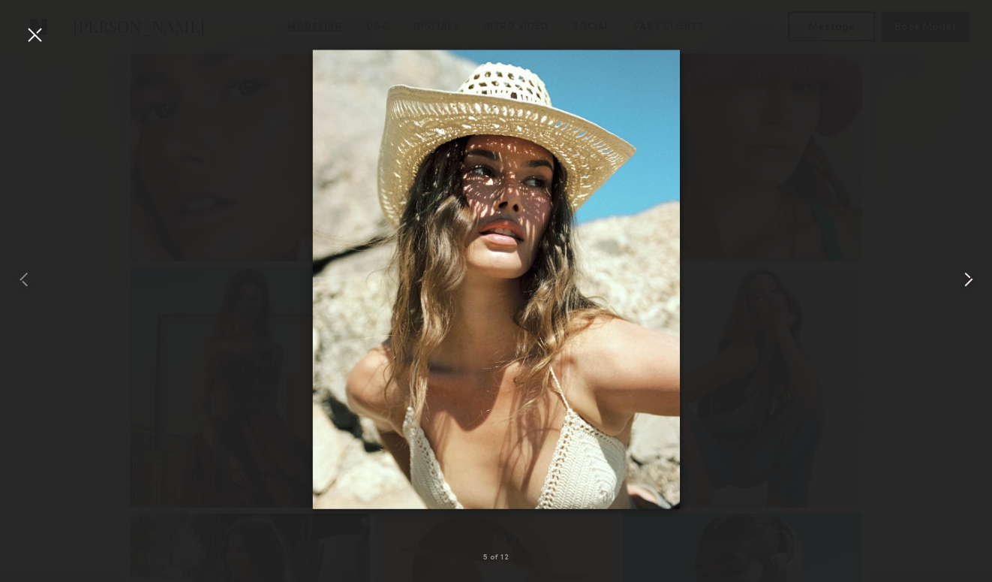
click at [969, 278] on common-icon at bounding box center [968, 279] width 24 height 24
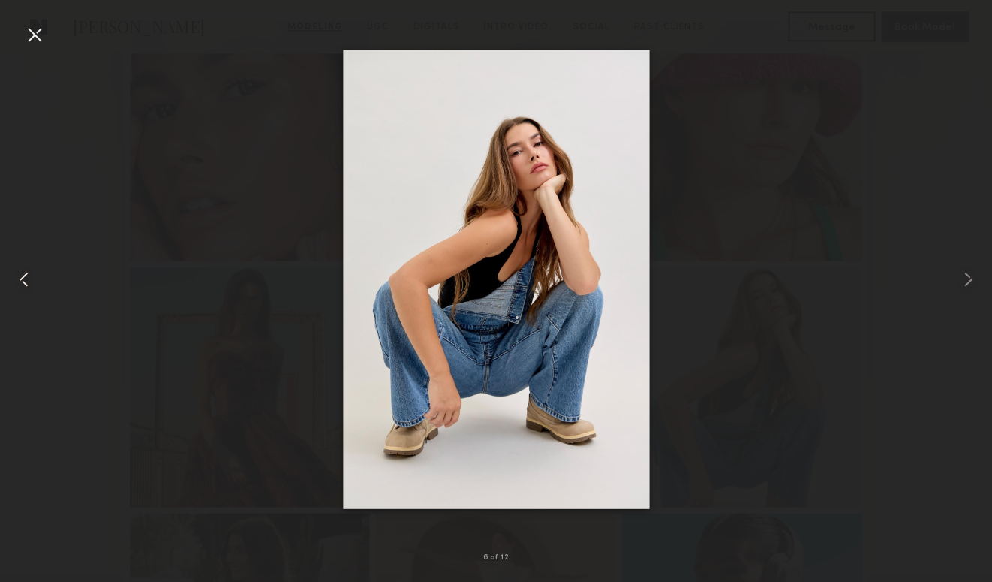
click at [17, 278] on common-icon at bounding box center [24, 279] width 24 height 24
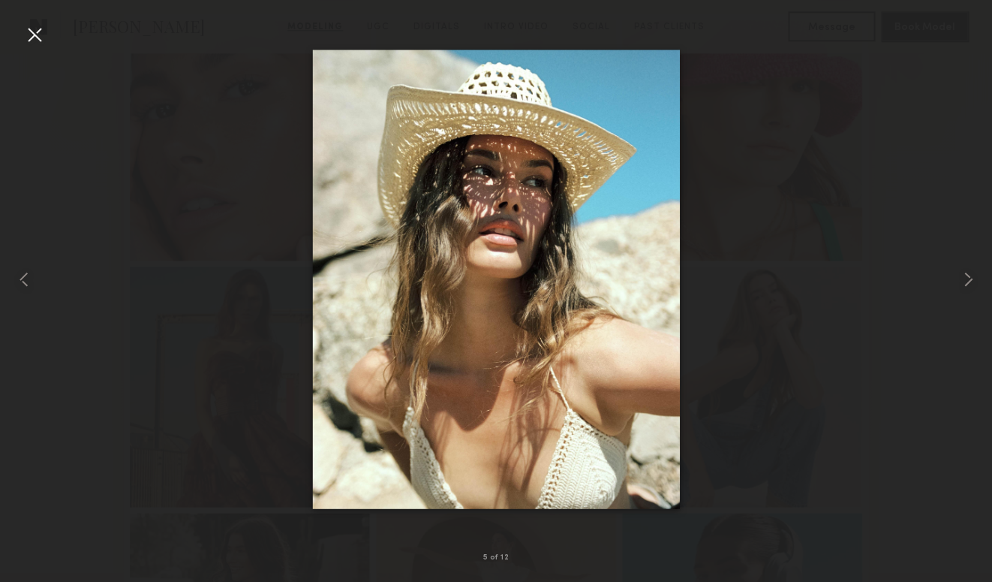
click at [30, 40] on div at bounding box center [35, 35] width 24 height 24
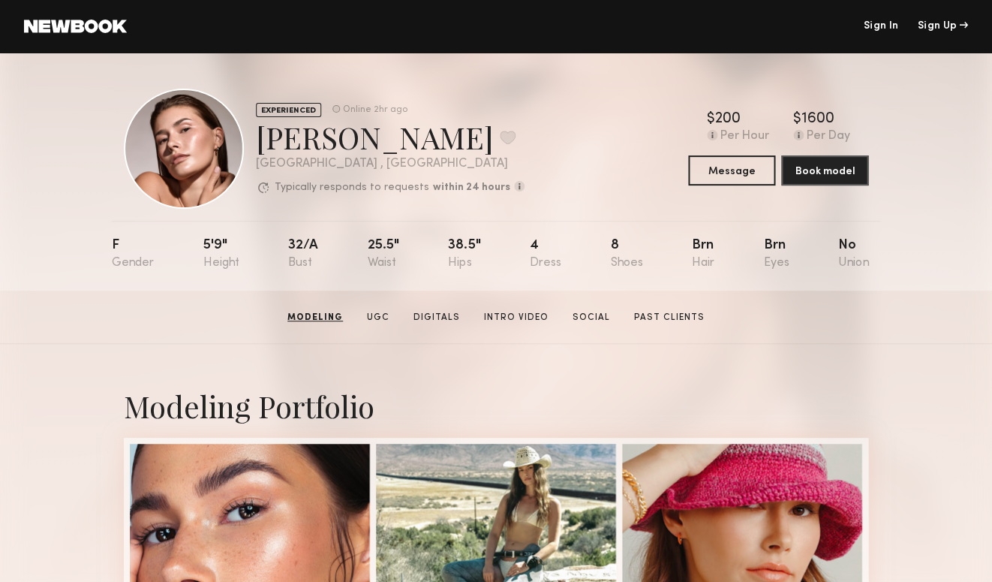
scroll to position [0, 0]
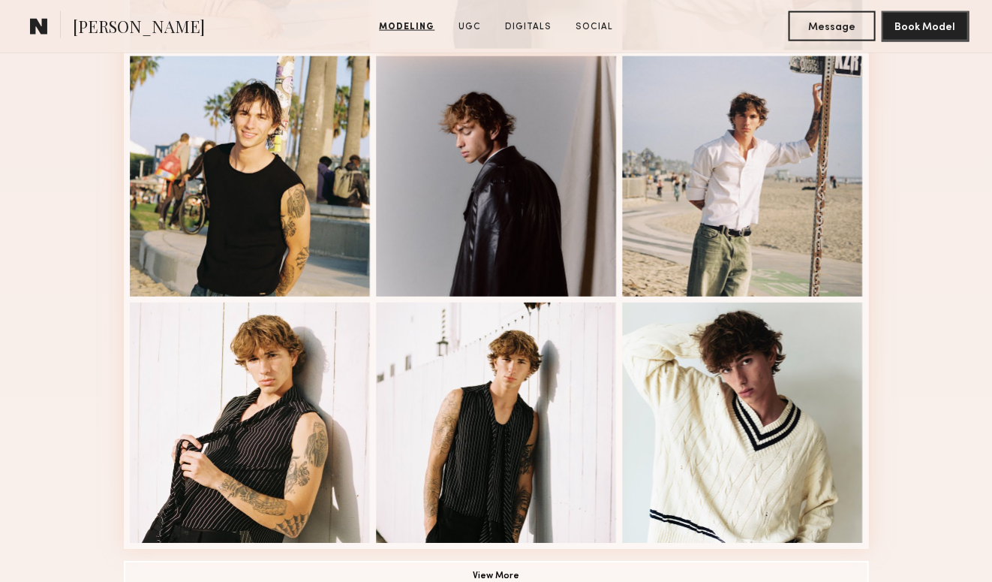
scroll to position [985, 0]
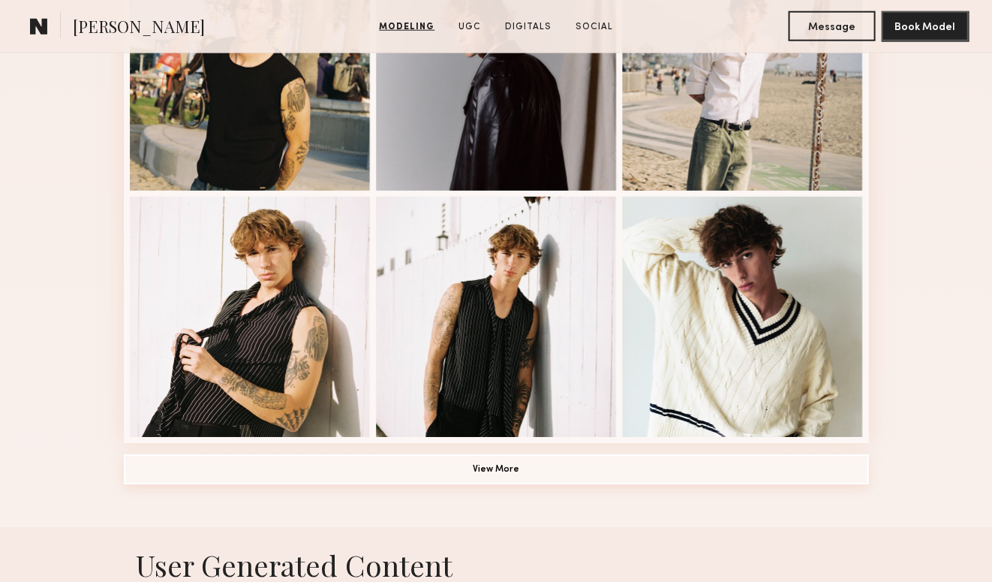
click at [489, 471] on button "View More" at bounding box center [496, 469] width 745 height 30
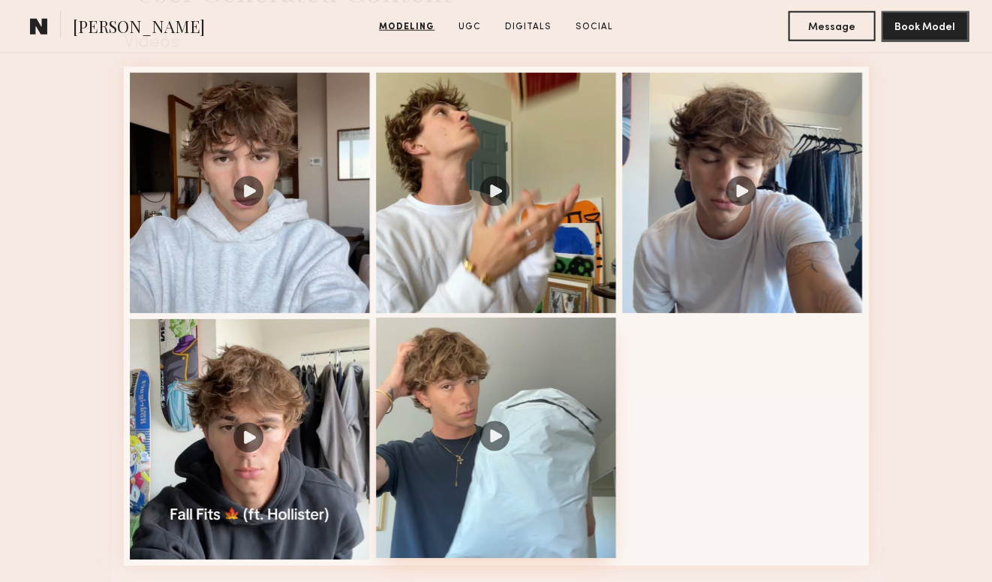
scroll to position [2503, 0]
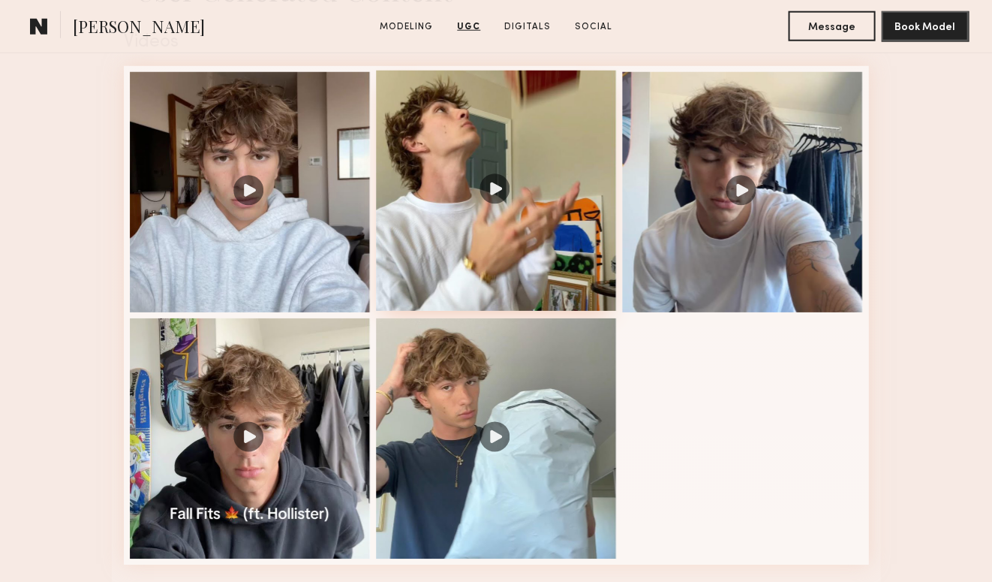
click at [496, 188] on div at bounding box center [496, 191] width 240 height 240
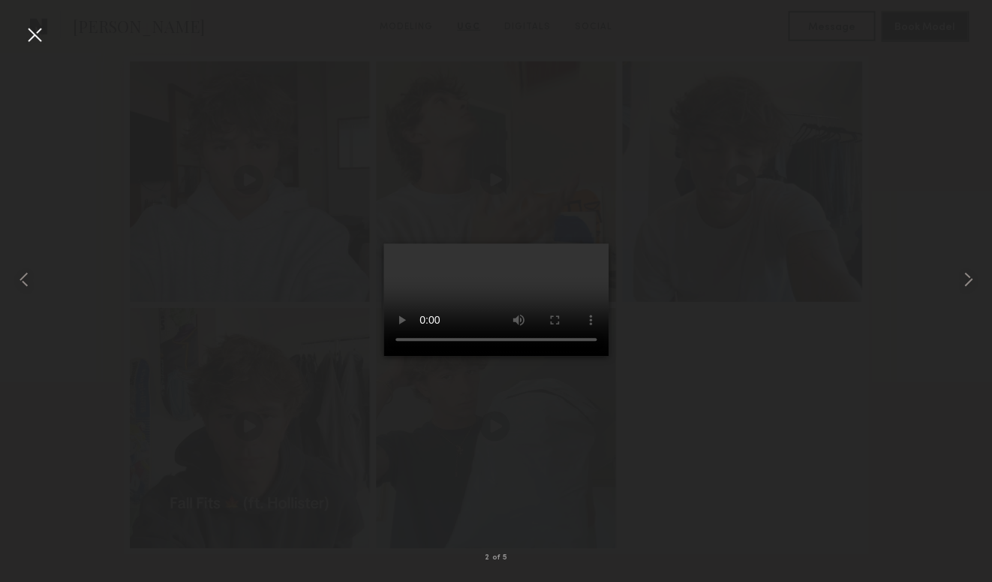
scroll to position [2516, 0]
click at [970, 276] on common-icon at bounding box center [968, 279] width 24 height 24
click at [973, 283] on common-icon at bounding box center [968, 279] width 24 height 24
click at [970, 280] on common-icon at bounding box center [968, 279] width 24 height 24
click at [32, 32] on div at bounding box center [35, 35] width 24 height 24
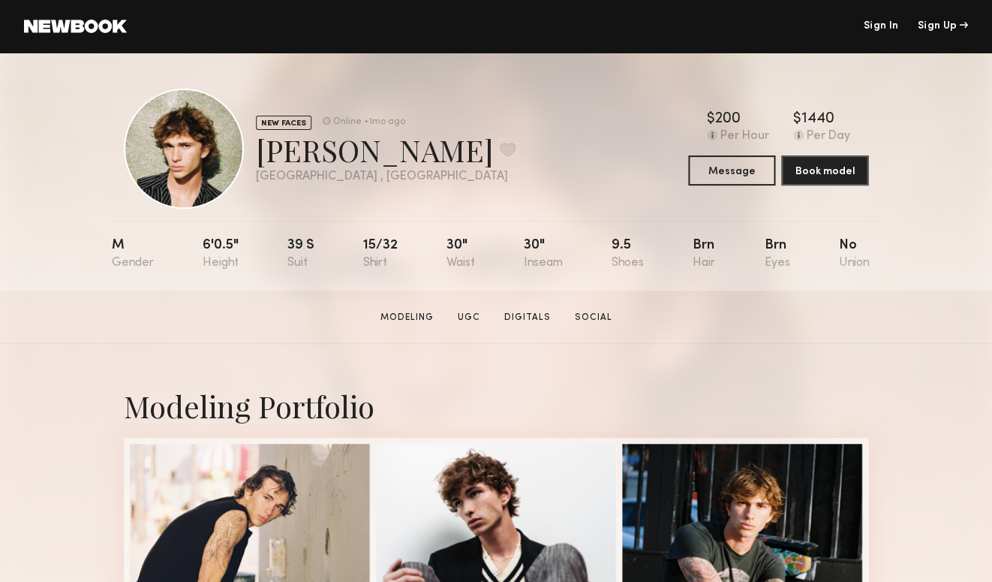
scroll to position [2, 0]
